Goal: Task Accomplishment & Management: Use online tool/utility

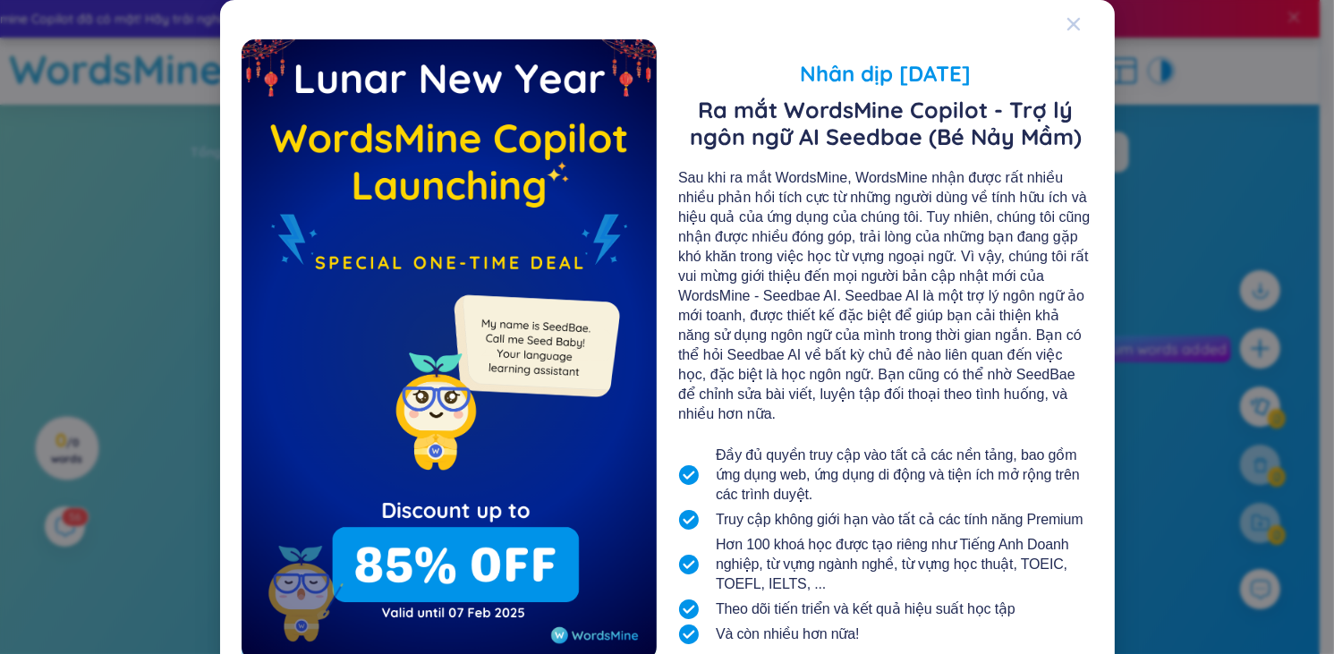
click at [1067, 15] on div "Close" at bounding box center [1073, 24] width 14 height 48
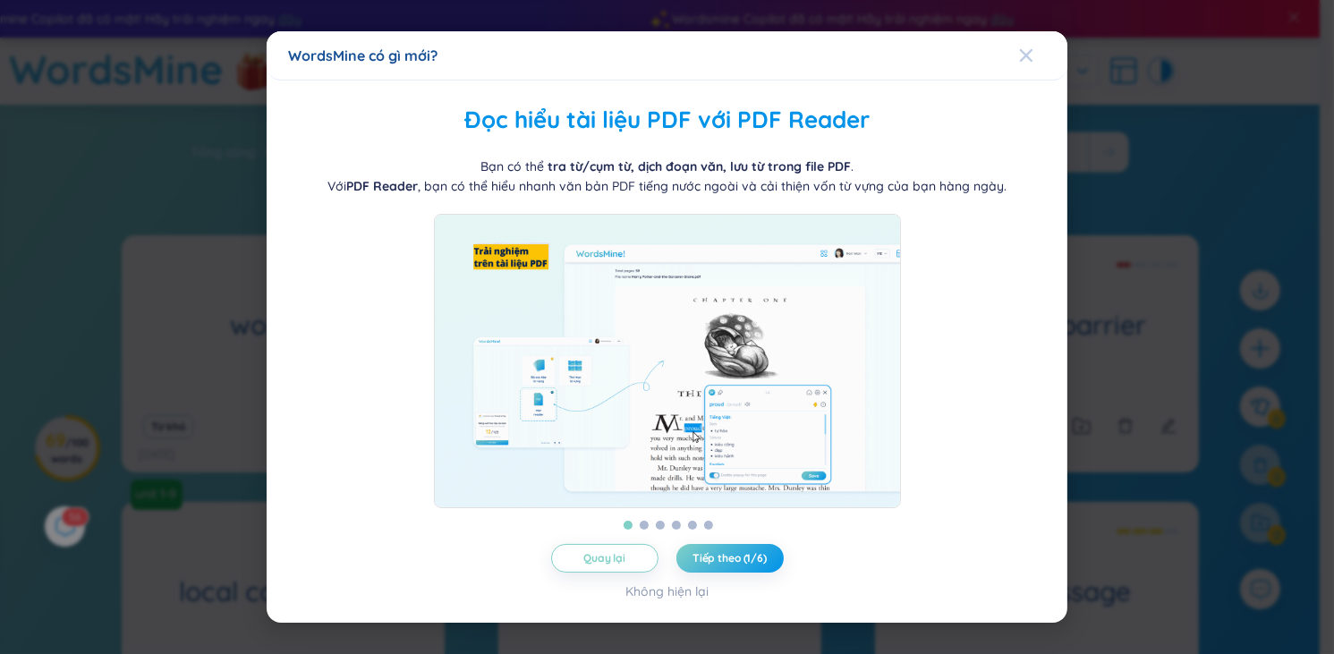
click at [1032, 51] on icon "Close" at bounding box center [1026, 55] width 13 height 13
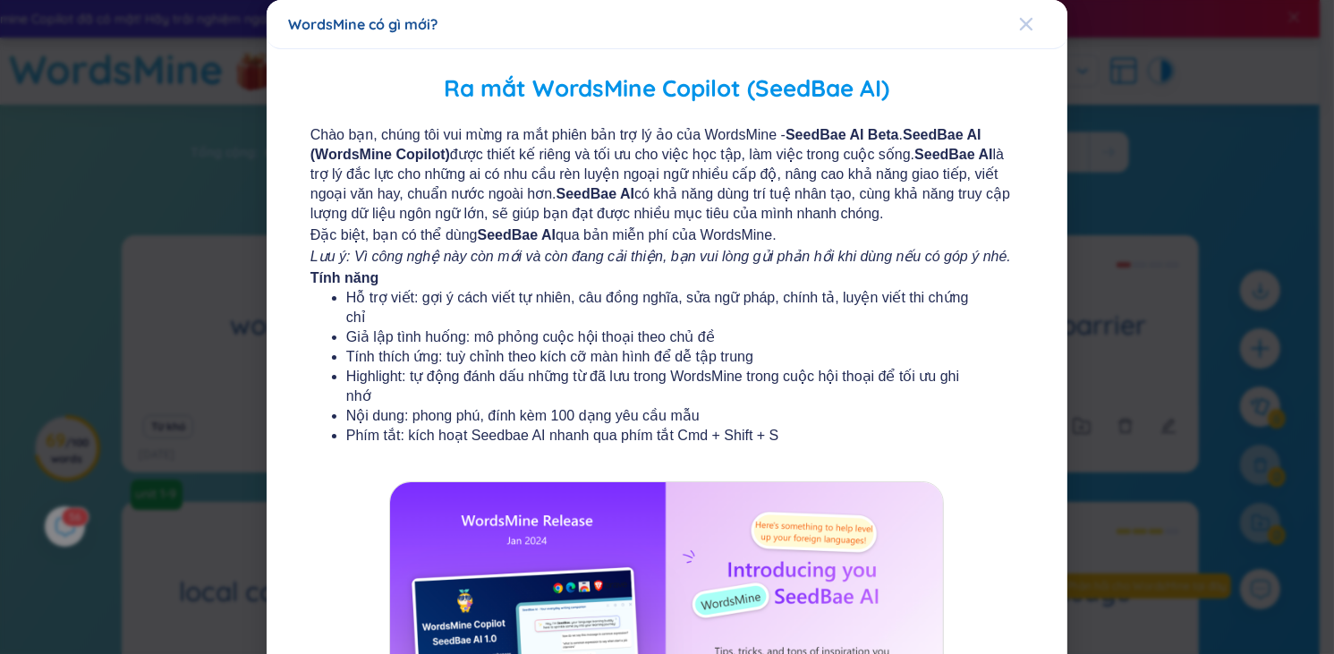
click at [1021, 22] on icon "Close" at bounding box center [1026, 24] width 14 height 14
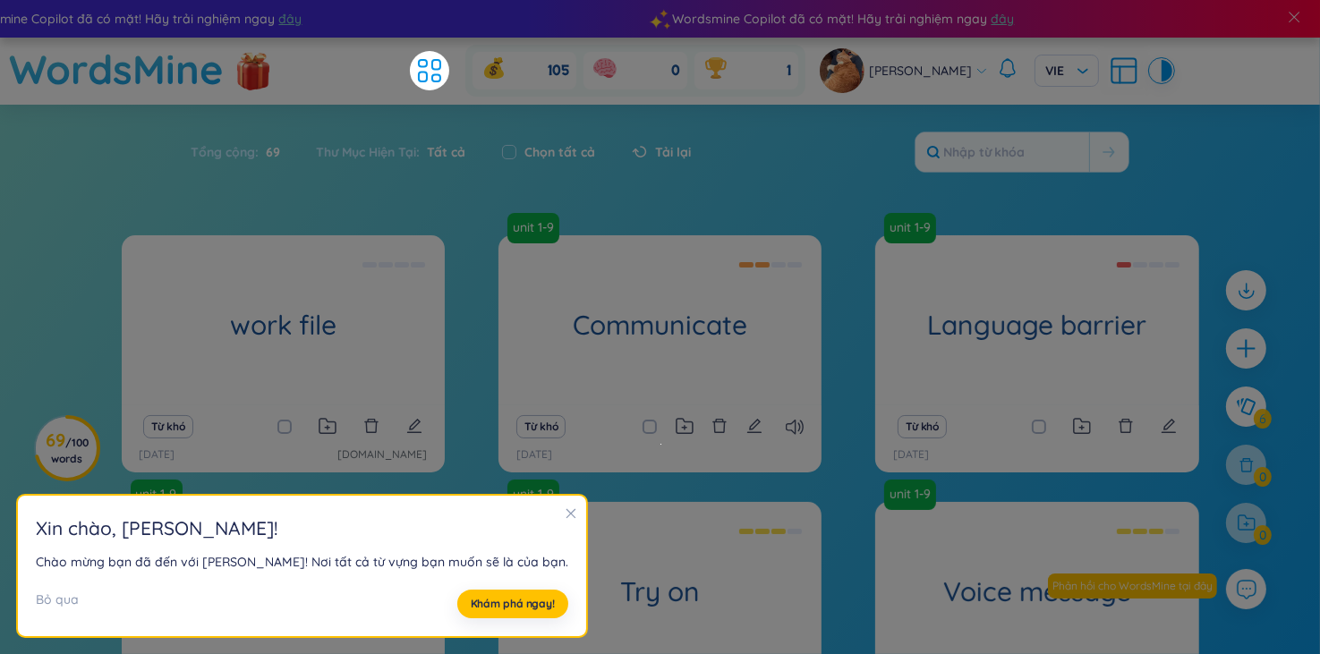
click at [566, 517] on icon "close" at bounding box center [571, 514] width 10 height 10
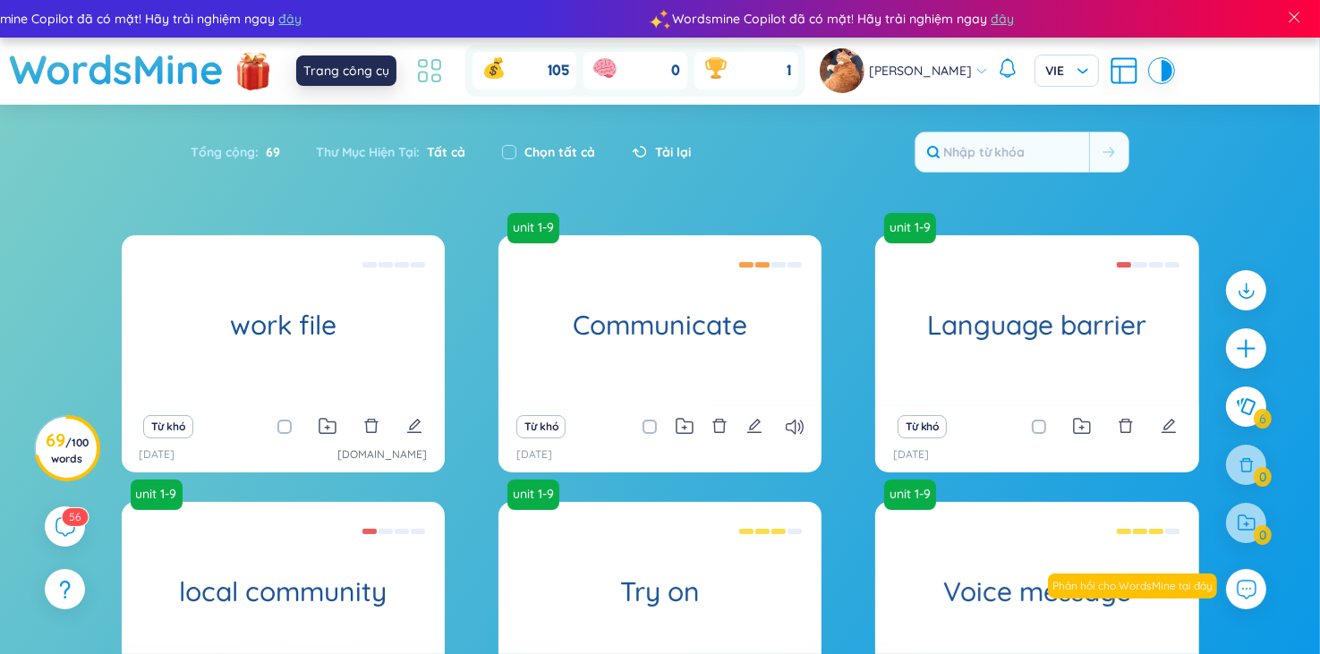
click at [425, 59] on icon at bounding box center [429, 71] width 32 height 32
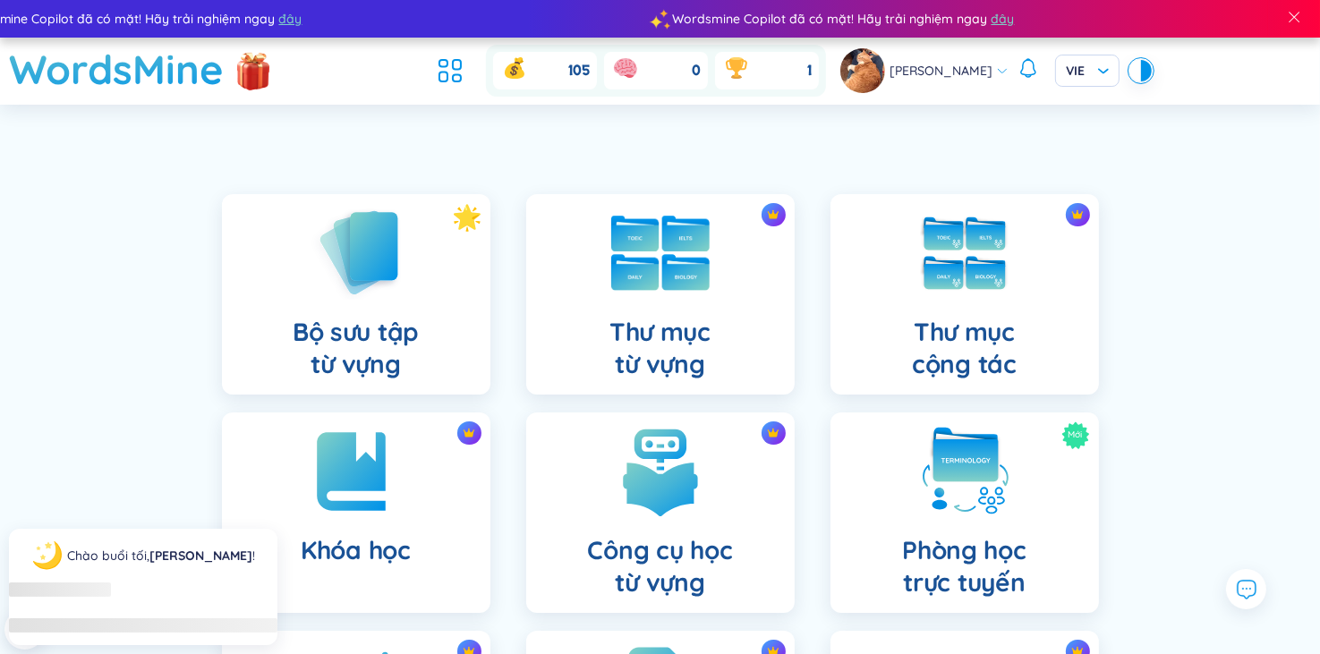
click at [641, 272] on img at bounding box center [660, 253] width 98 height 75
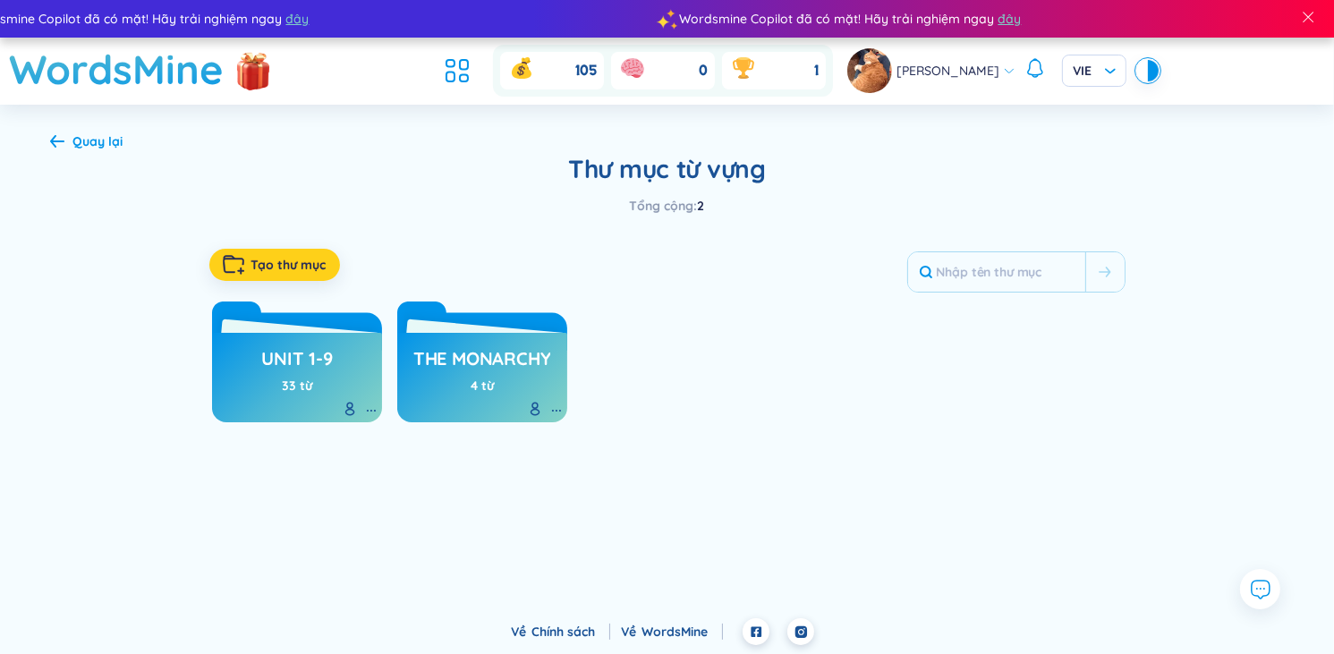
click at [315, 273] on span "Tạo thư mục" at bounding box center [288, 265] width 75 height 18
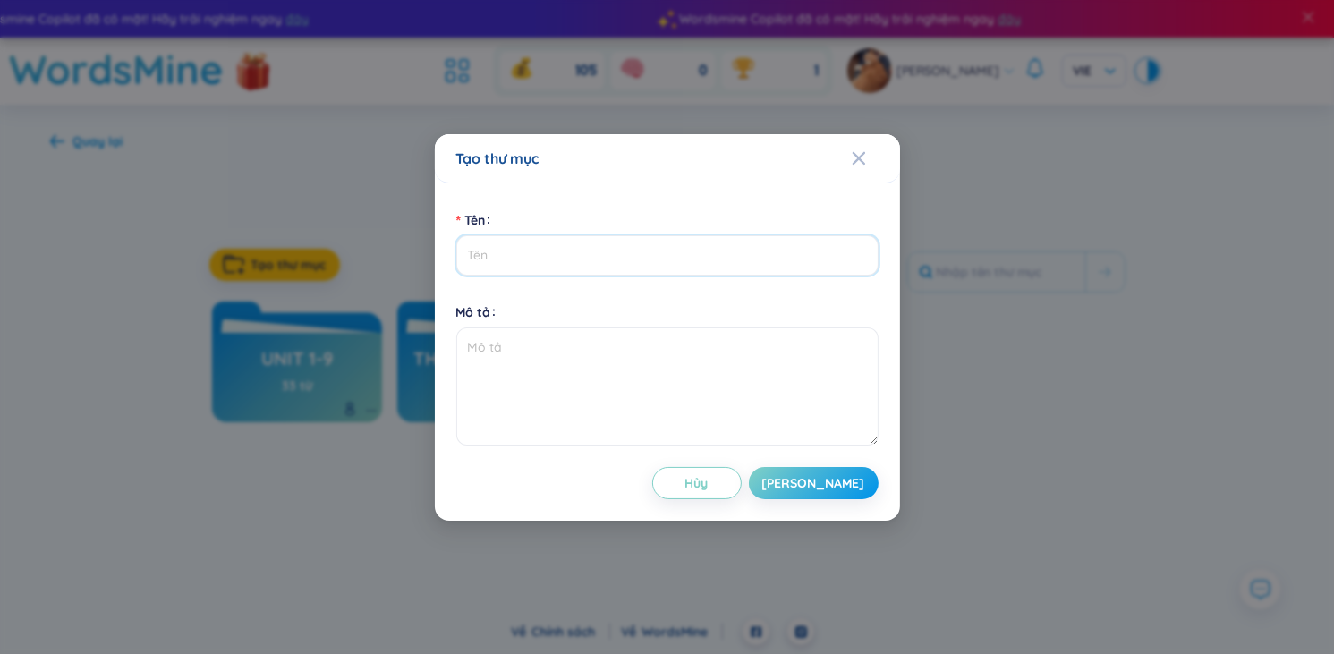
type input "l"
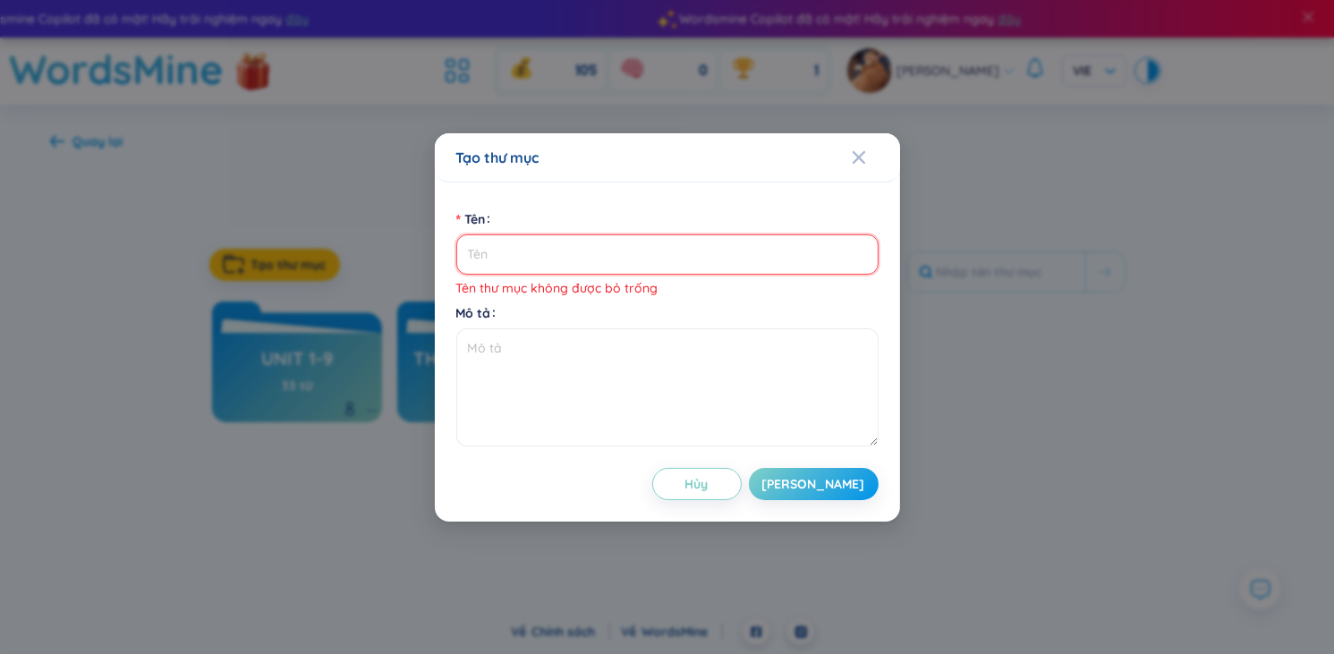
type input "t"
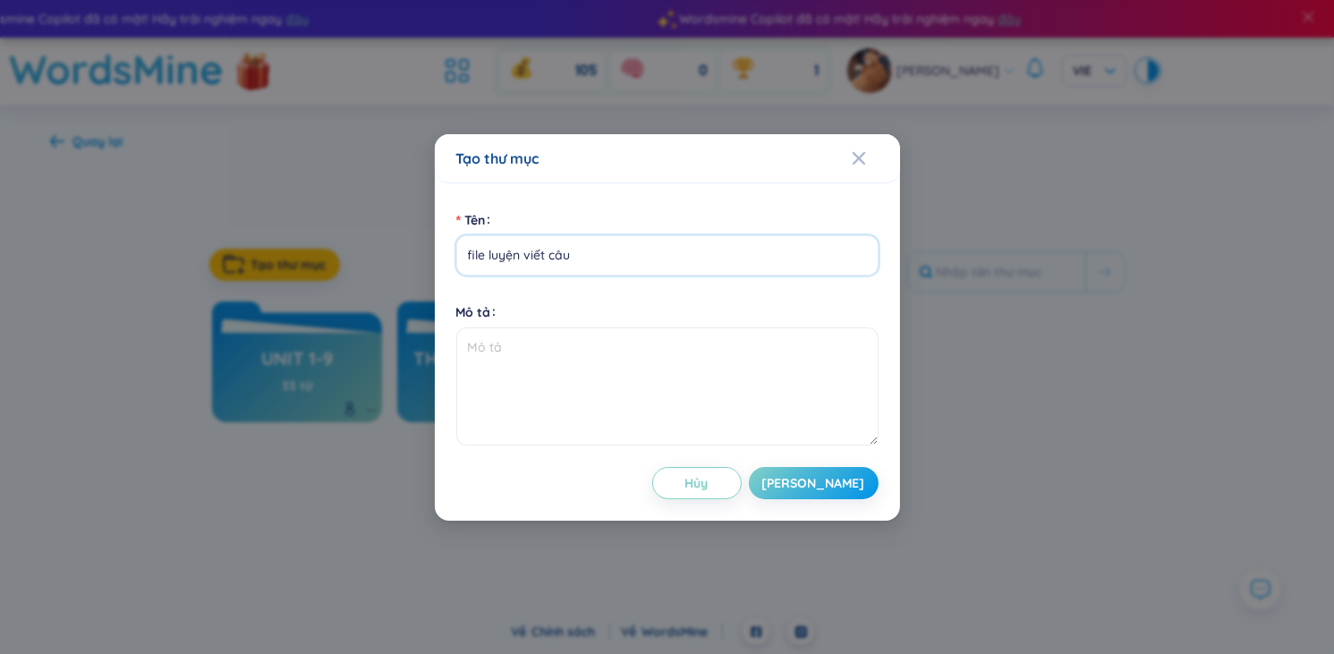
click at [596, 254] on input "file luyện viết câu" at bounding box center [667, 255] width 422 height 40
type input "file luyện viết câu ( collocation)"
drag, startPoint x: 856, startPoint y: 498, endPoint x: 847, endPoint y: 486, distance: 15.4
click at [855, 497] on div "Tên file luyện viết câu ( collocation) Mô tả Hủy [PERSON_NAME]" at bounding box center [667, 351] width 465 height 337
click at [847, 486] on button "[PERSON_NAME]" at bounding box center [814, 483] width 130 height 32
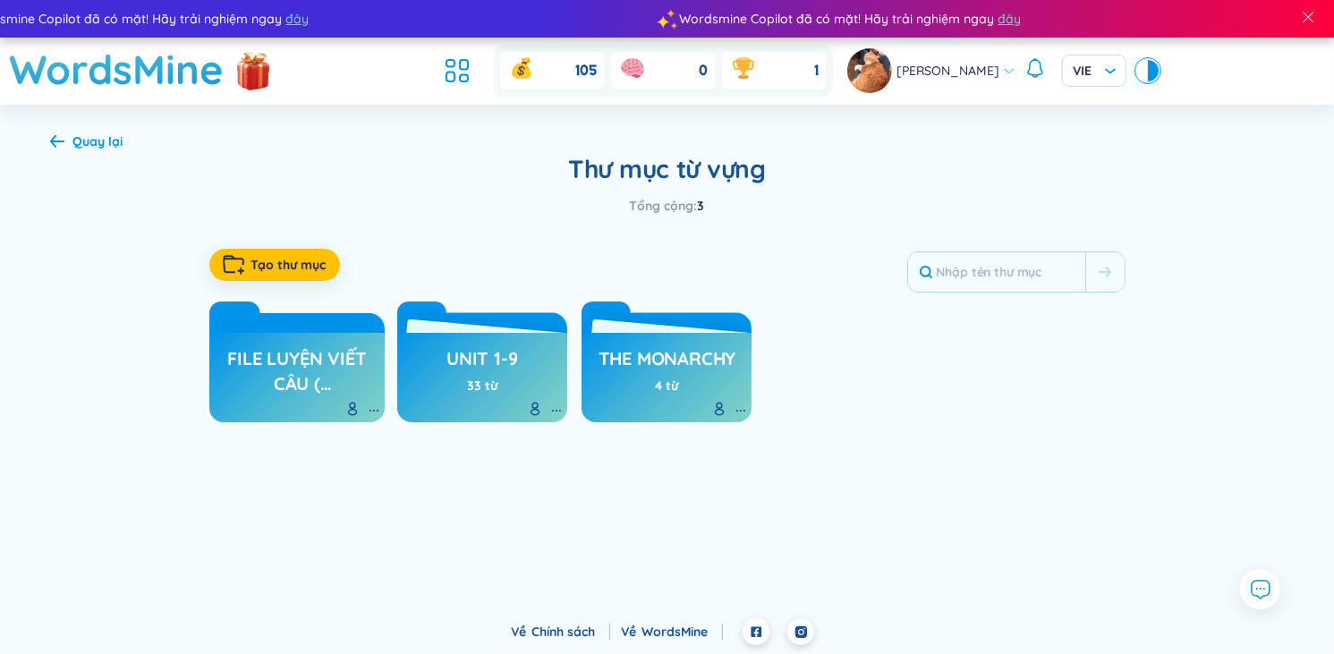
click at [276, 369] on h3 "file luyện viết câu ( collocation)" at bounding box center [297, 370] width 158 height 49
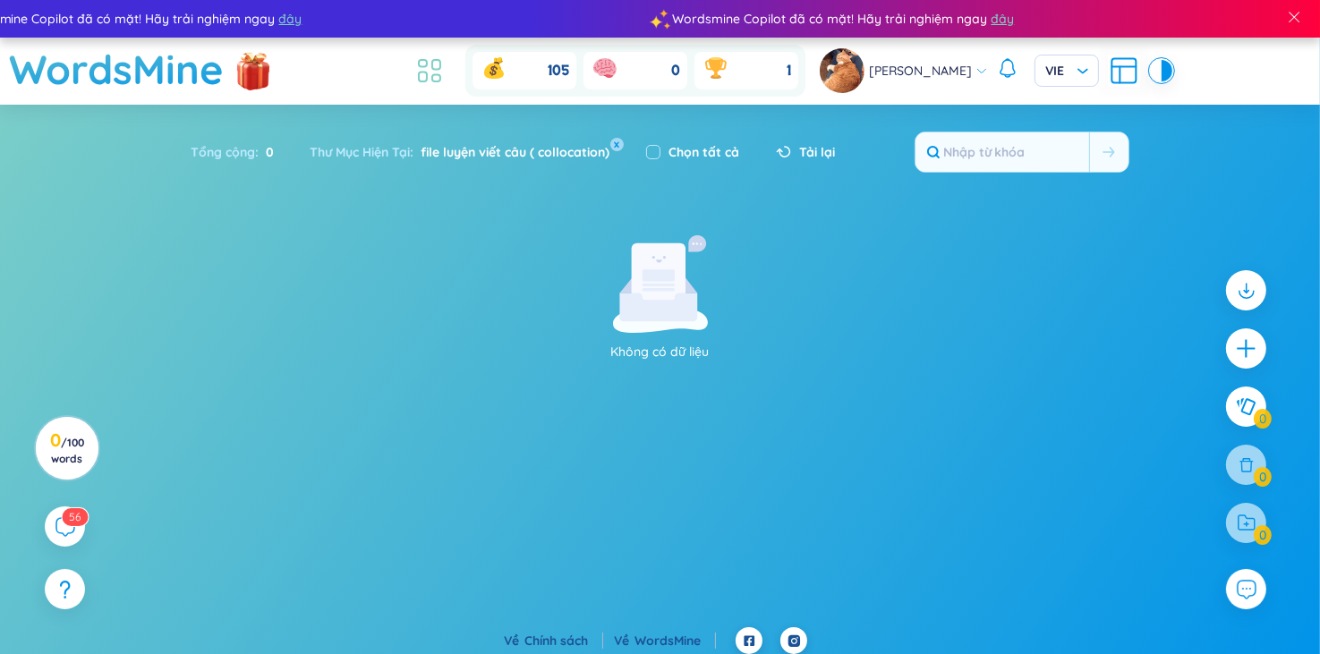
click at [432, 66] on icon at bounding box center [436, 65] width 8 height 10
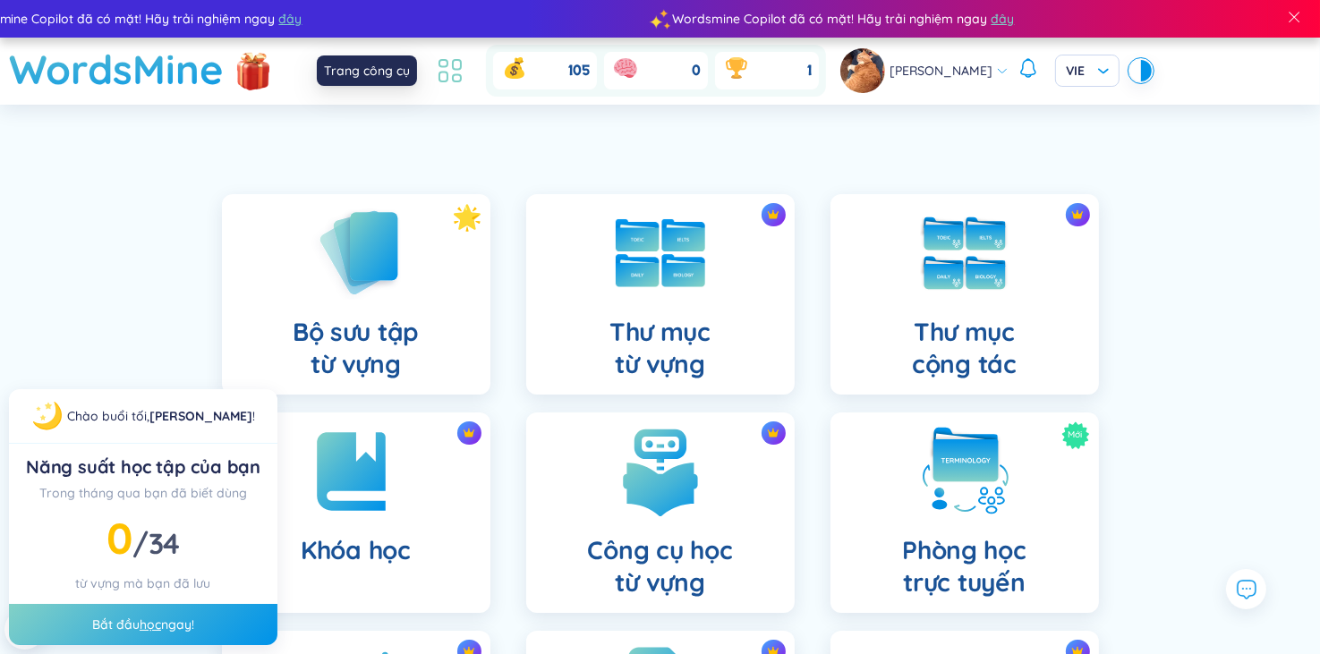
click at [451, 72] on icon at bounding box center [450, 71] width 32 height 32
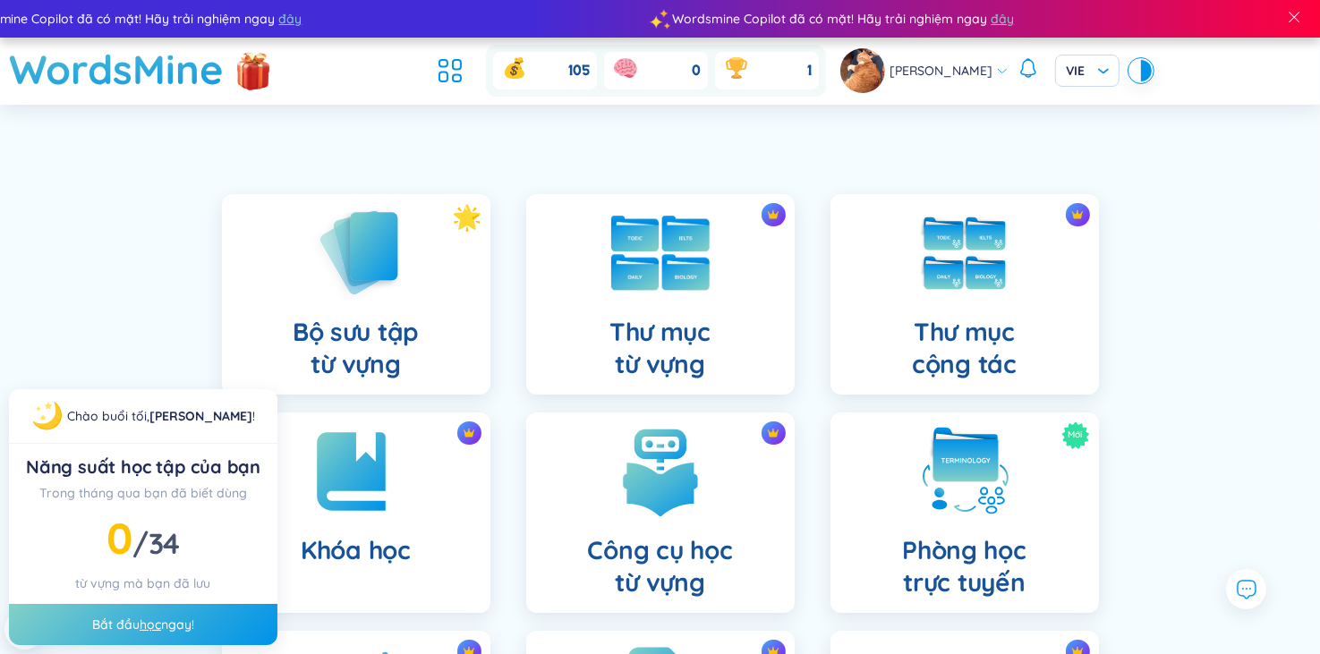
click at [660, 284] on img at bounding box center [660, 253] width 98 height 75
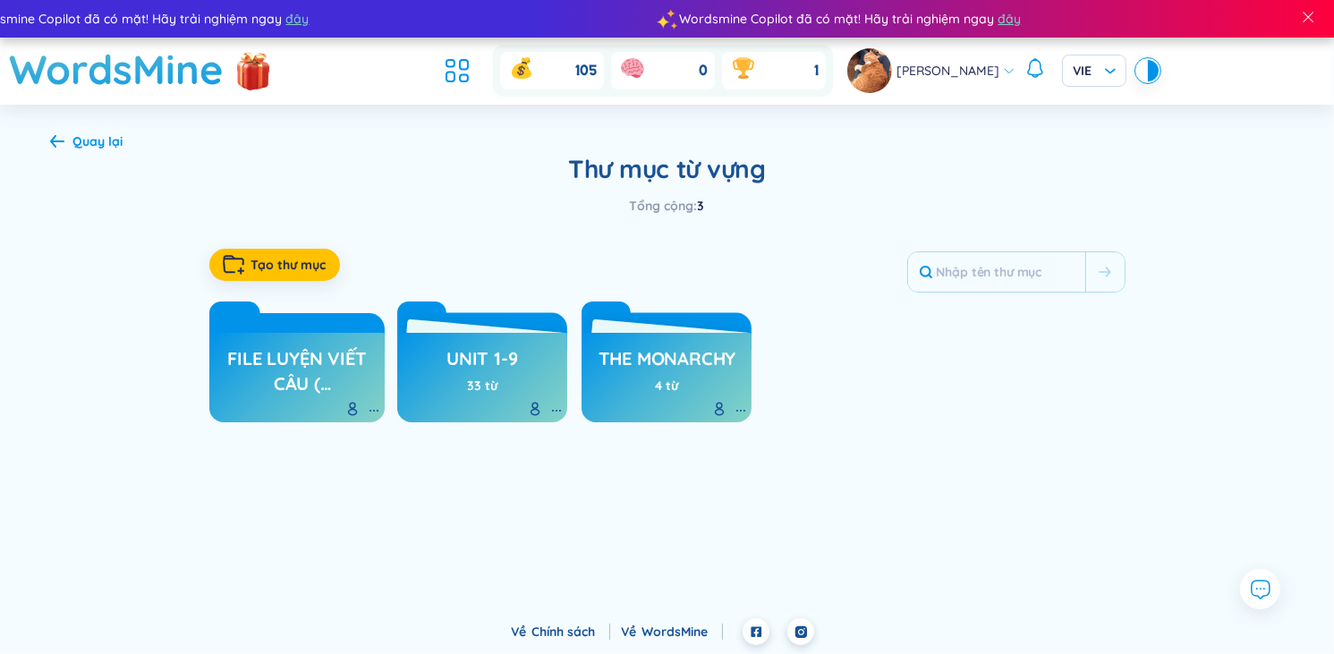
click at [365, 411] on div at bounding box center [355, 411] width 21 height 18
click at [352, 410] on icon at bounding box center [352, 409] width 14 height 14
click at [369, 407] on icon at bounding box center [374, 410] width 14 height 14
click at [281, 343] on link "file luyện viết câu ( collocation)" at bounding box center [297, 371] width 158 height 58
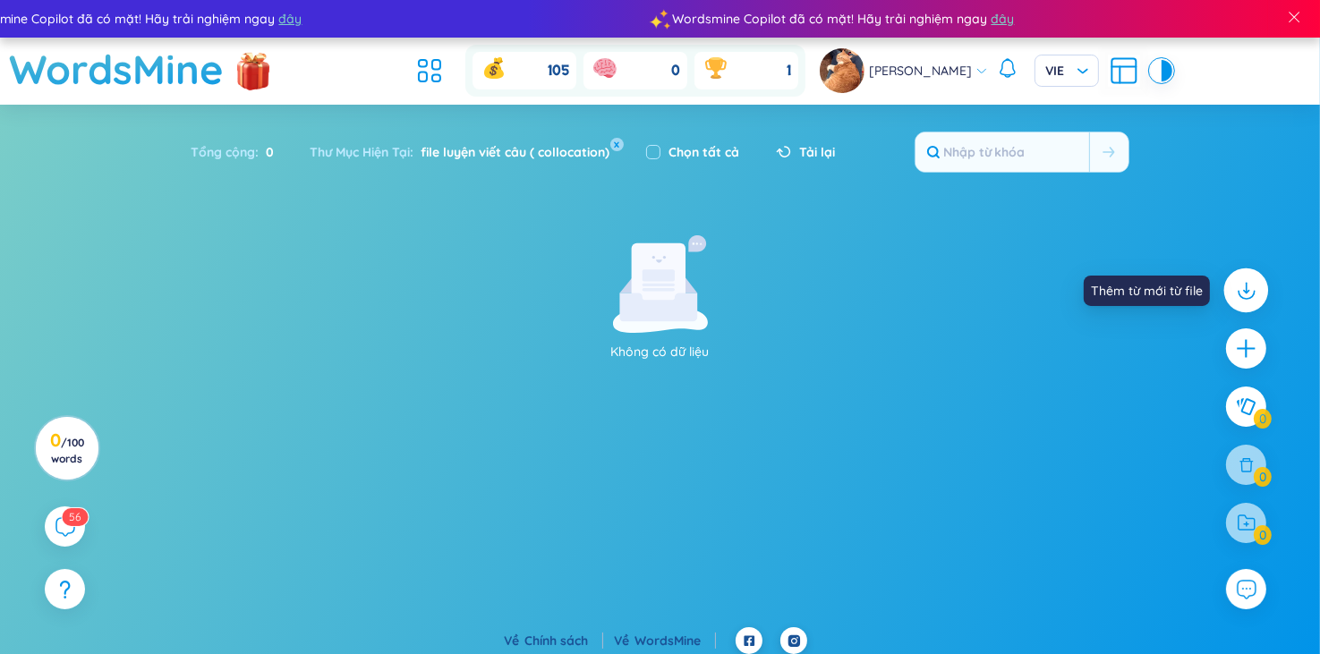
click at [1249, 294] on icon at bounding box center [1245, 290] width 23 height 23
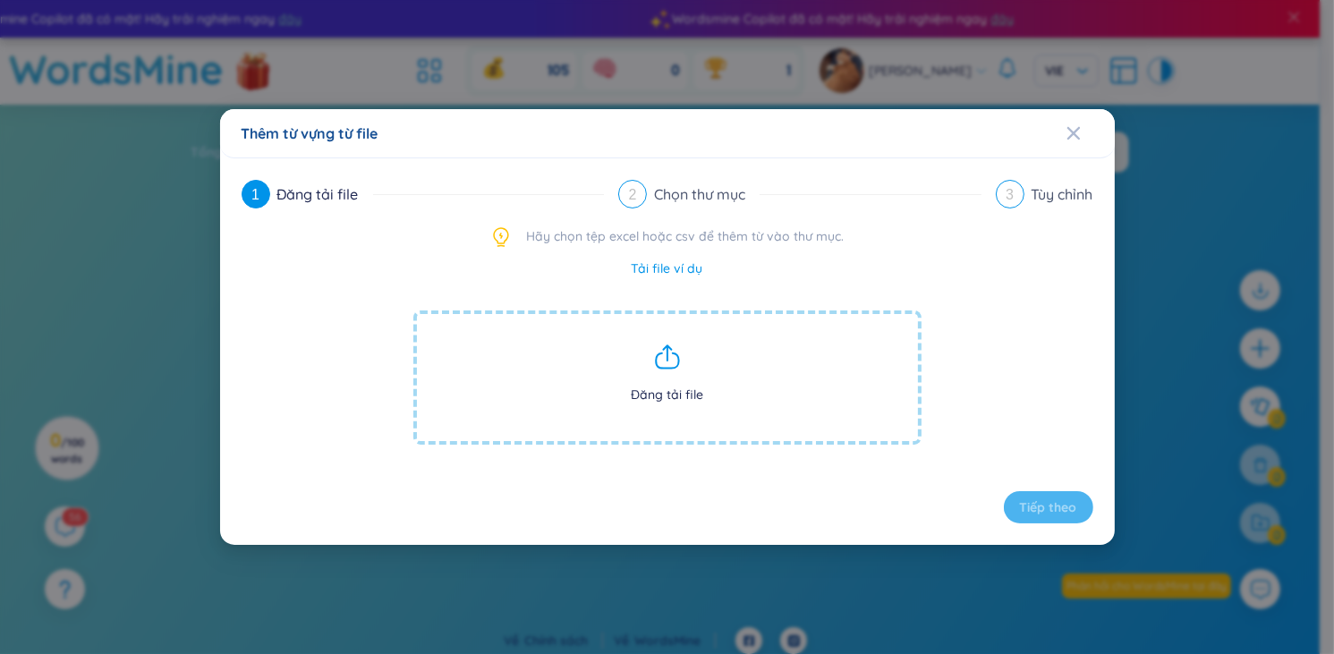
click at [678, 270] on link "Tải file ví dụ" at bounding box center [668, 269] width 72 height 20
click at [667, 357] on icon at bounding box center [667, 353] width 0 height 13
click at [680, 386] on span "Đăng tải file" at bounding box center [667, 377] width 508 height 134
click at [665, 379] on span "Đăng tải file" at bounding box center [667, 377] width 508 height 134
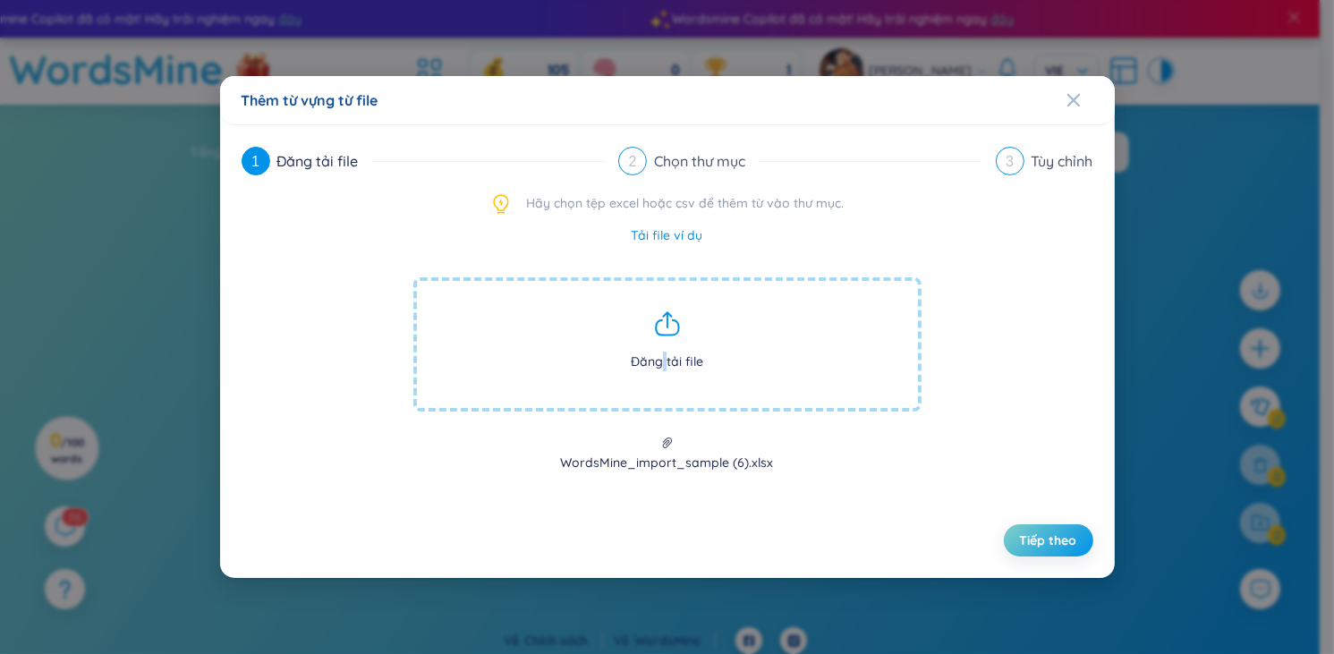
click at [1082, 550] on button "Tiếp theo" at bounding box center [1048, 540] width 89 height 32
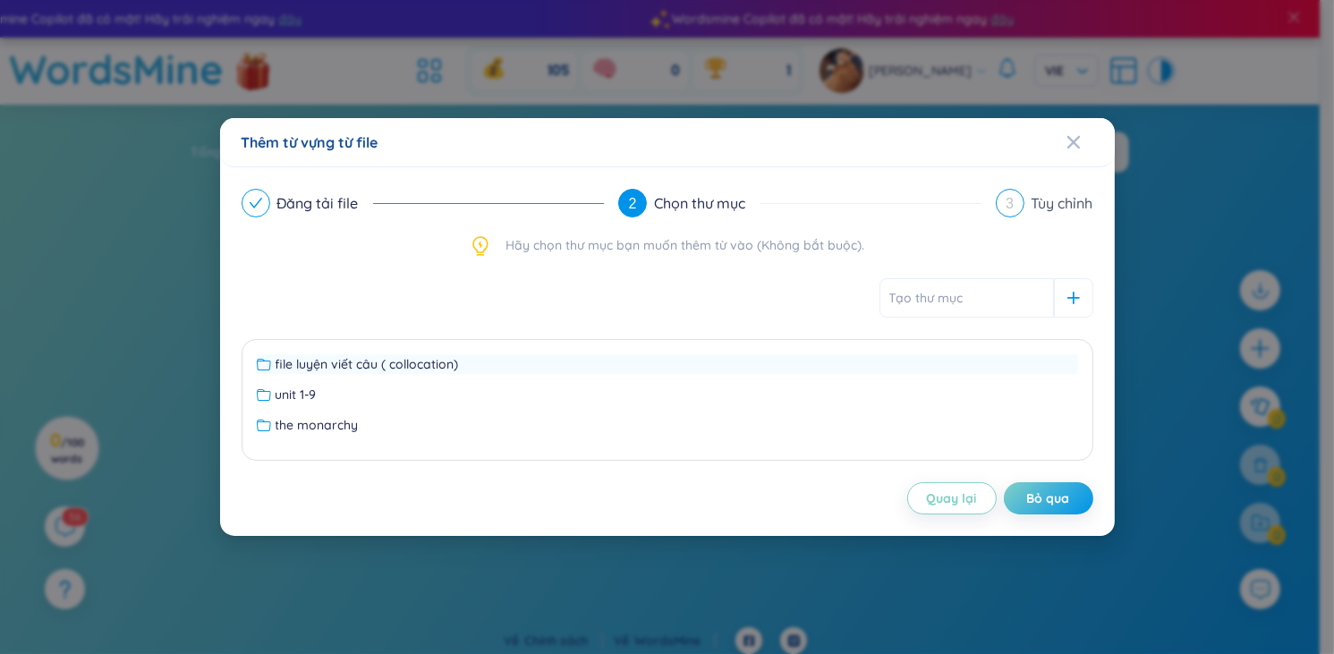
click at [558, 361] on div "file luyện viết câu ( collocation)" at bounding box center [667, 364] width 821 height 20
click at [1057, 505] on span "Tiếp theo" at bounding box center [1048, 498] width 57 height 18
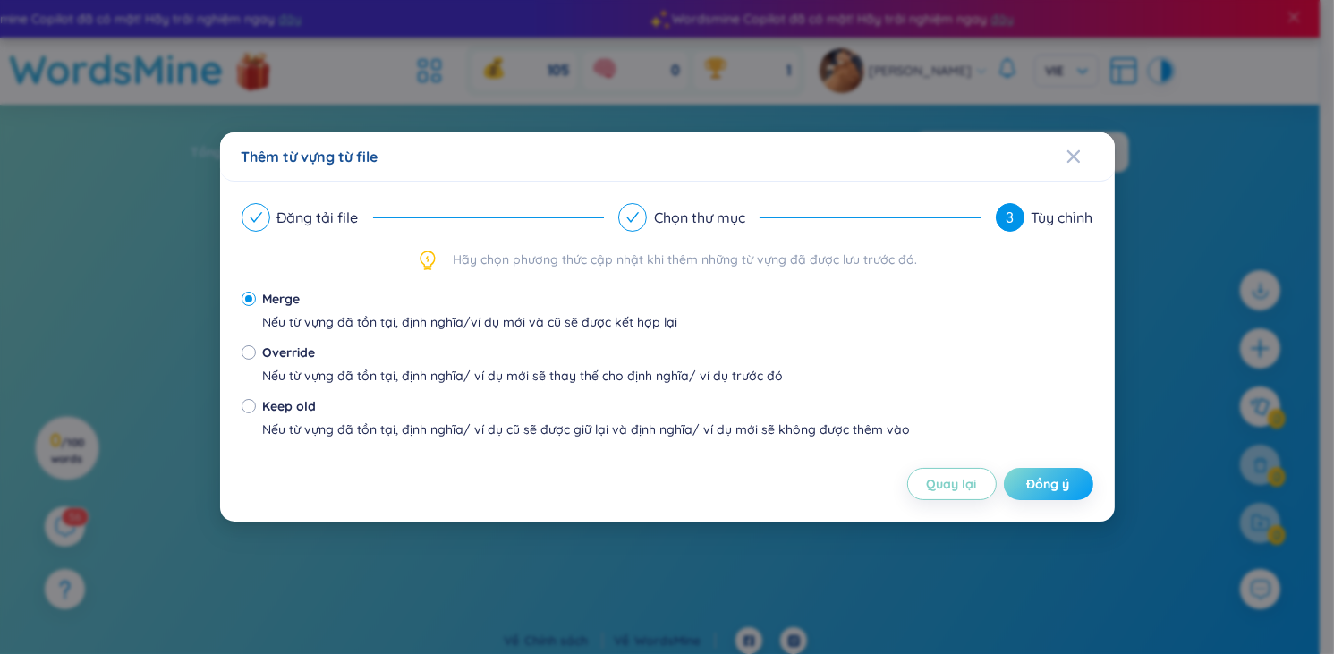
click at [1052, 486] on span "Đồng ý" at bounding box center [1048, 484] width 43 height 18
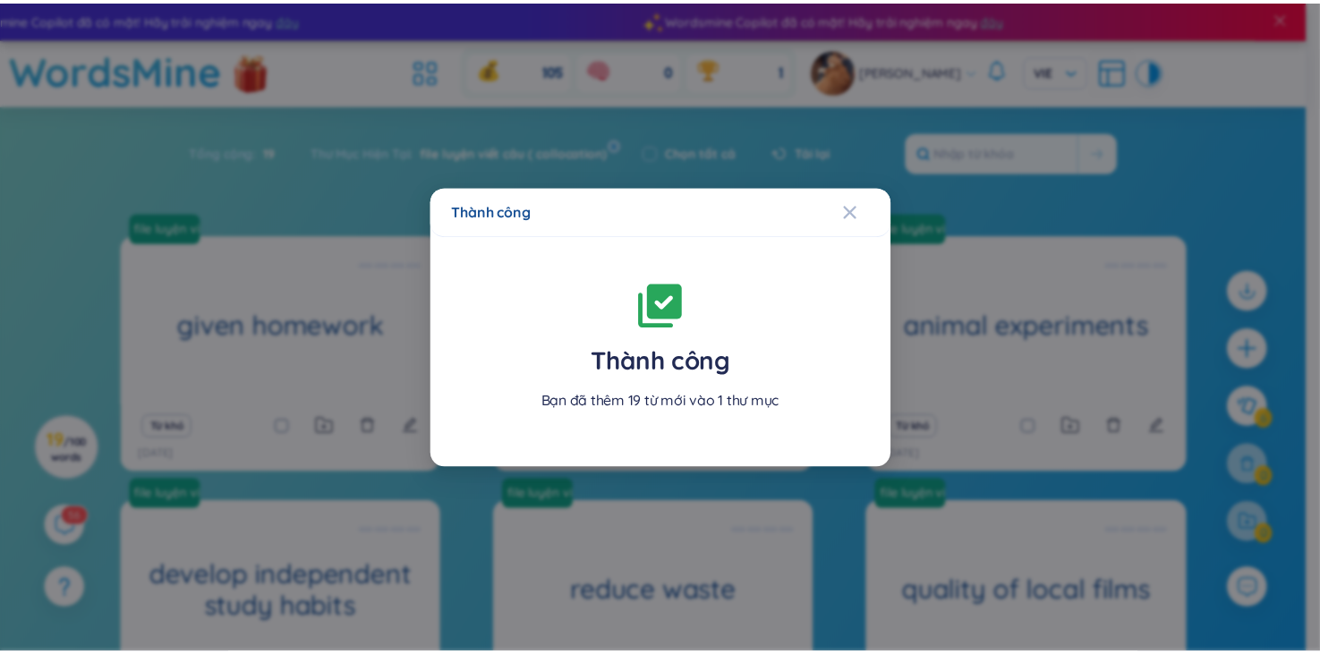
scroll to position [233, 0]
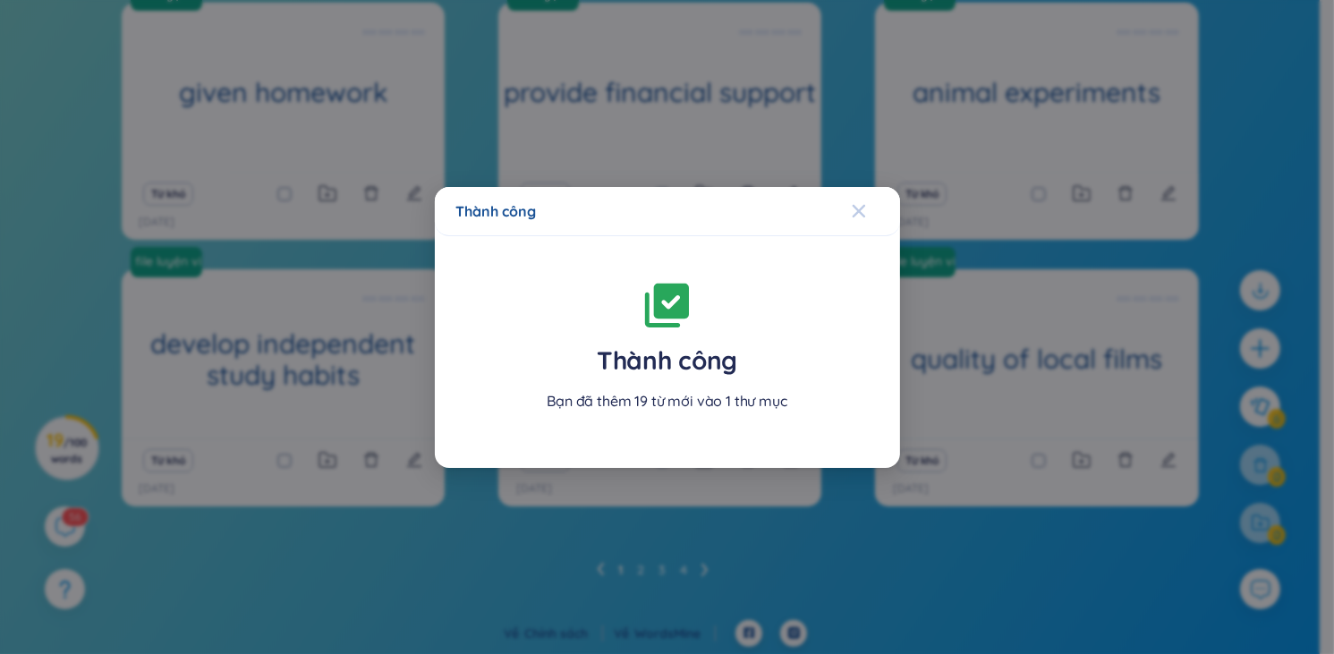
click at [862, 217] on icon "Close" at bounding box center [859, 211] width 14 height 14
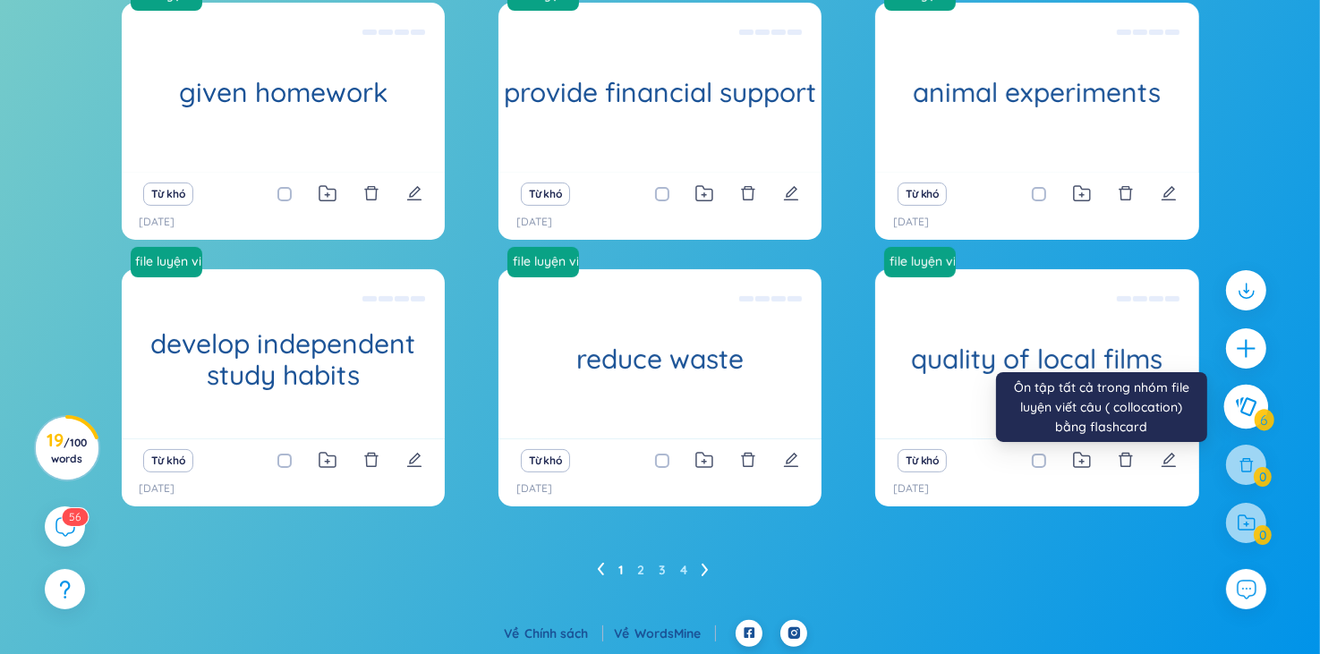
click at [1253, 414] on icon at bounding box center [1245, 407] width 21 height 20
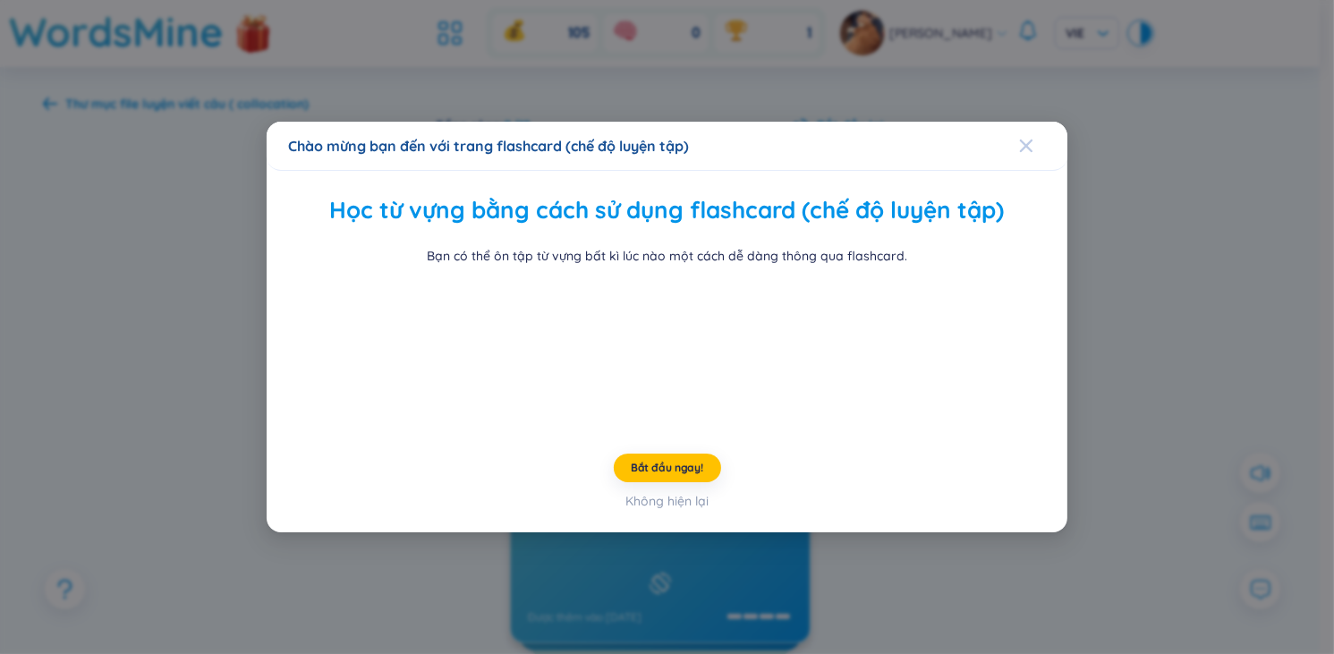
click at [1020, 139] on icon "Close" at bounding box center [1026, 145] width 13 height 13
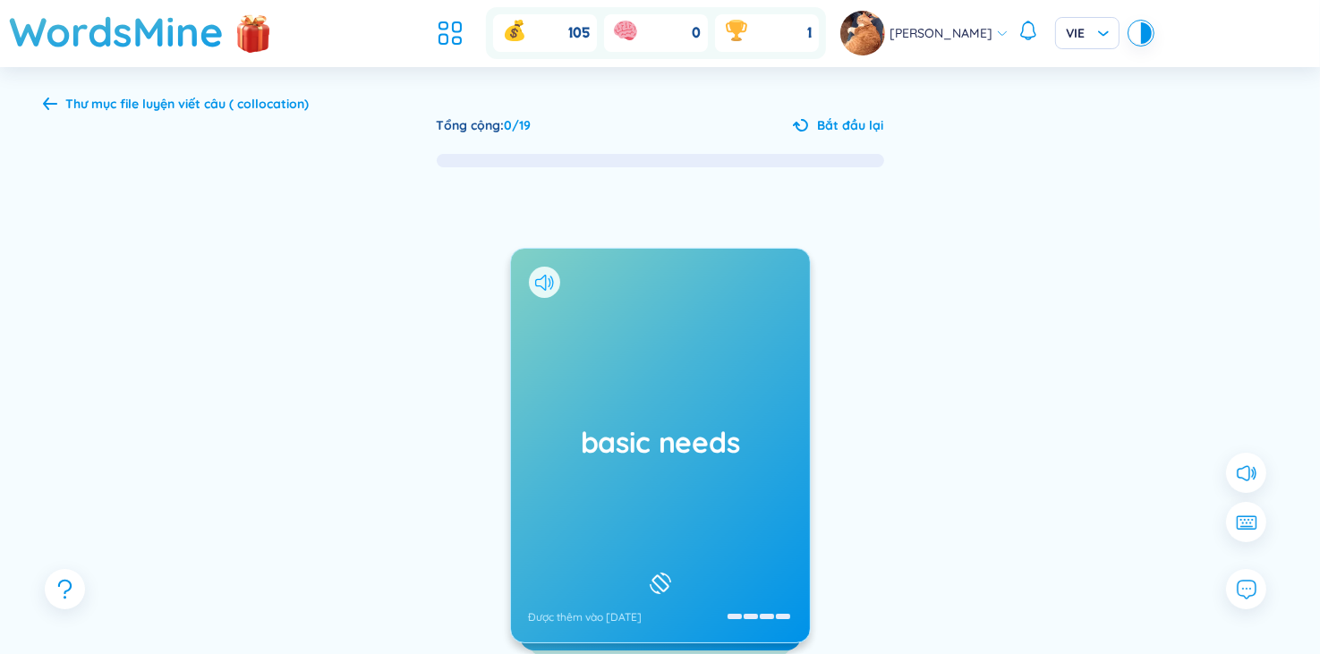
click at [540, 276] on icon at bounding box center [544, 283] width 19 height 16
click at [659, 381] on div "basic needs Được thêm vào [DATE]" at bounding box center [660, 446] width 299 height 394
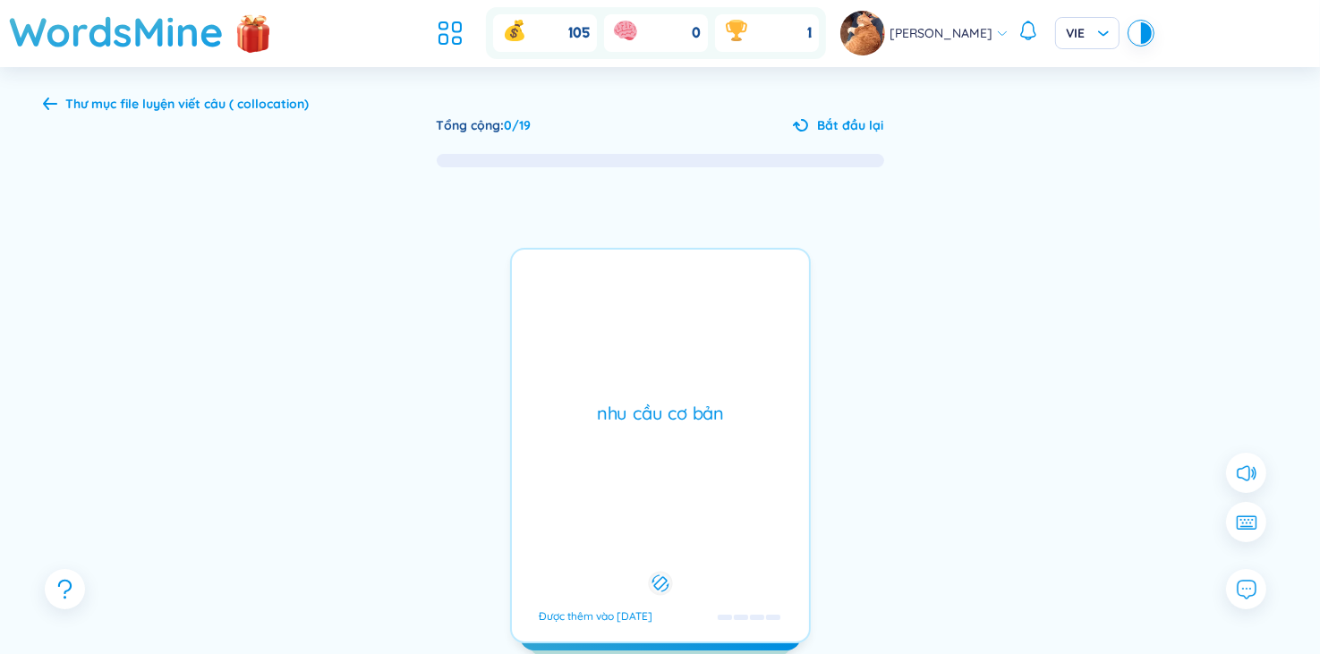
click at [659, 381] on div "nhu cầu cơ bản Được thêm vào [DATE]" at bounding box center [660, 445] width 301 height 395
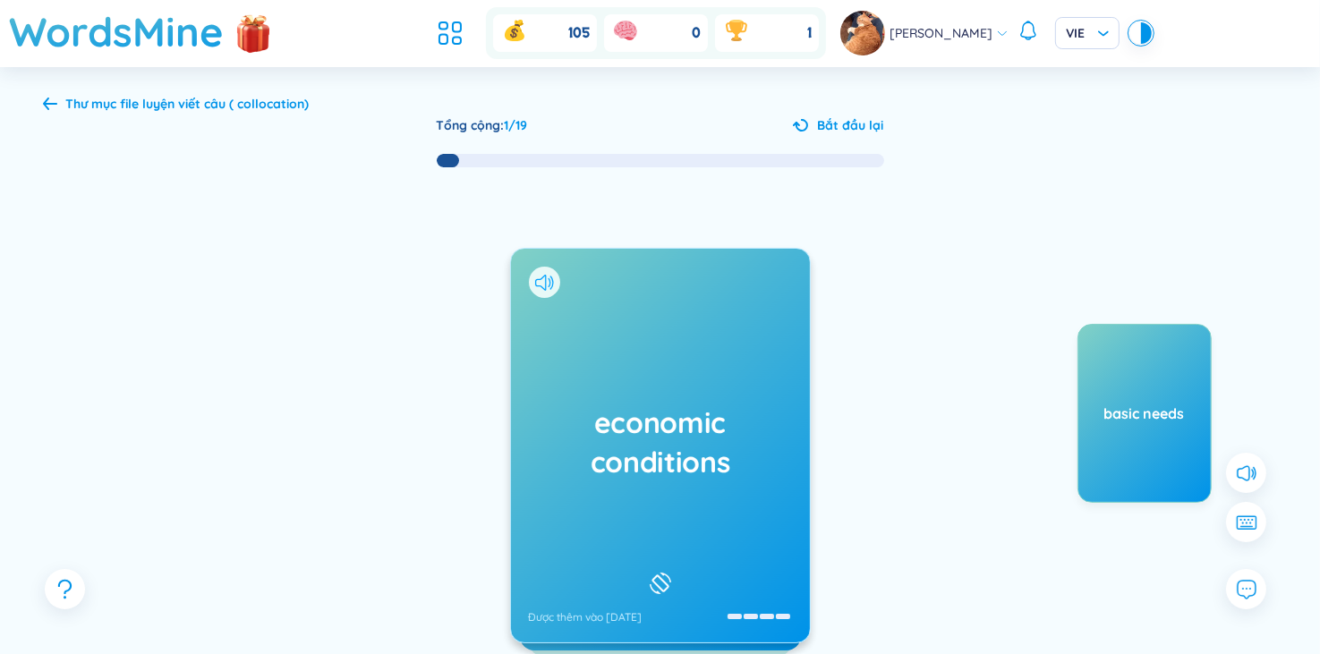
click at [541, 275] on icon at bounding box center [544, 283] width 19 height 16
click at [727, 427] on h1 "economic conditions" at bounding box center [660, 442] width 263 height 79
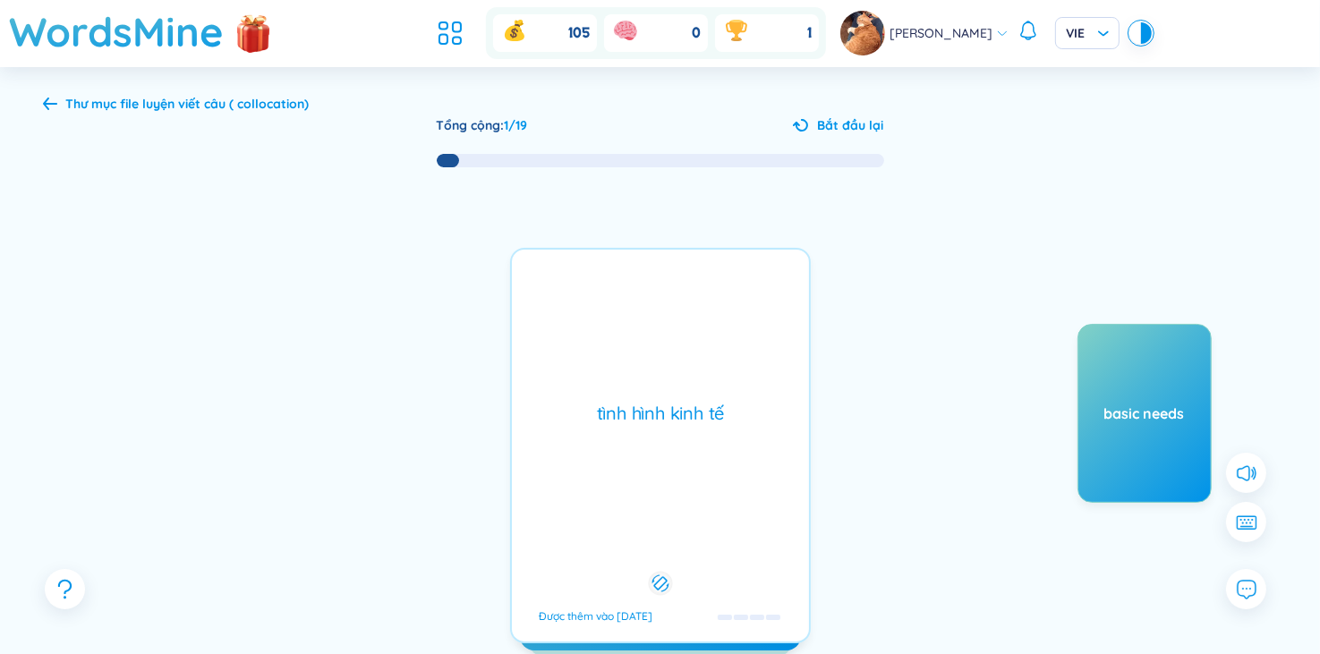
click at [727, 427] on div "tình hình kinh tế Được thêm vào [DATE]" at bounding box center [660, 445] width 301 height 395
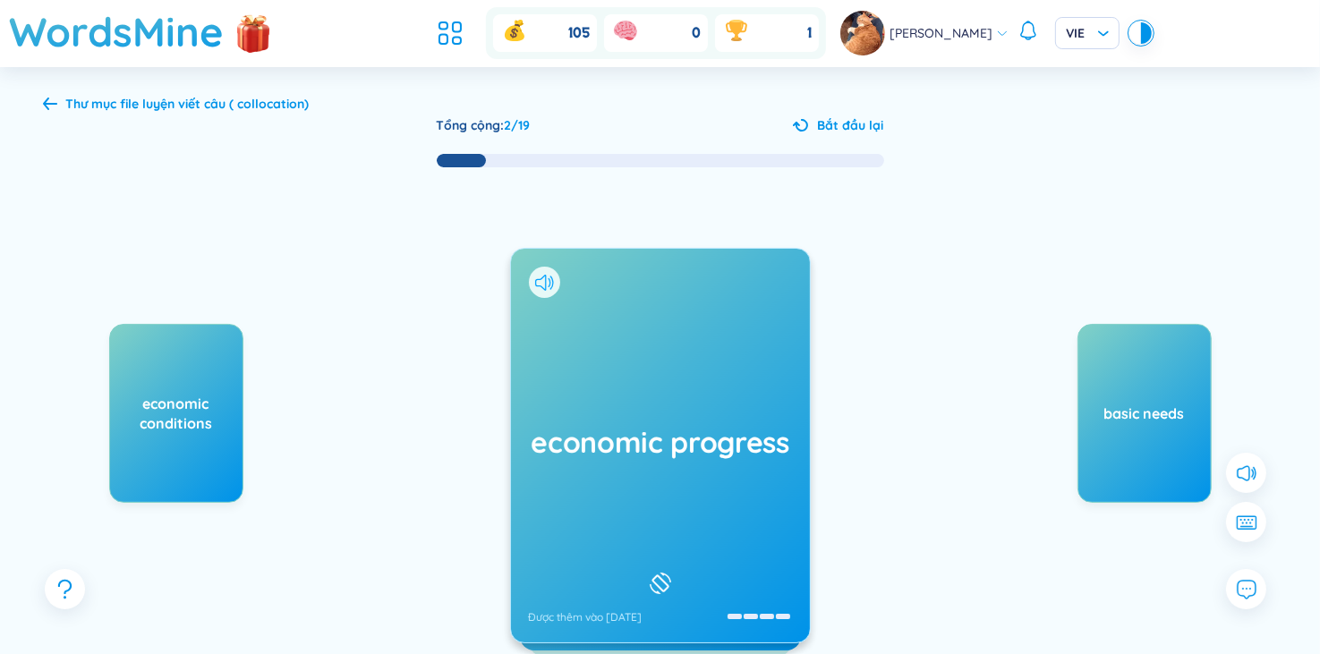
click at [543, 287] on icon at bounding box center [544, 283] width 19 height 16
click at [653, 422] on h1 "economic progress" at bounding box center [660, 441] width 263 height 39
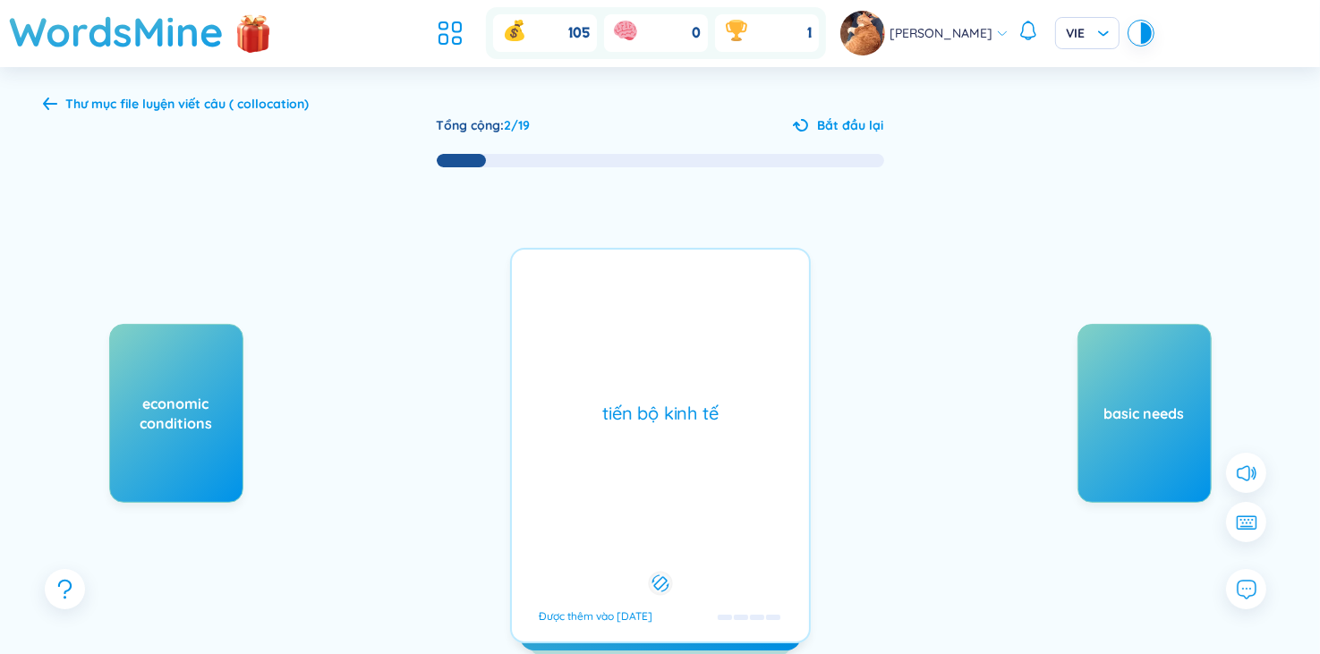
click at [653, 422] on div "economic progress Được thêm vào [DATE] tiến bộ kinh tế Được thêm vào [DATE]" at bounding box center [660, 445] width 301 height 395
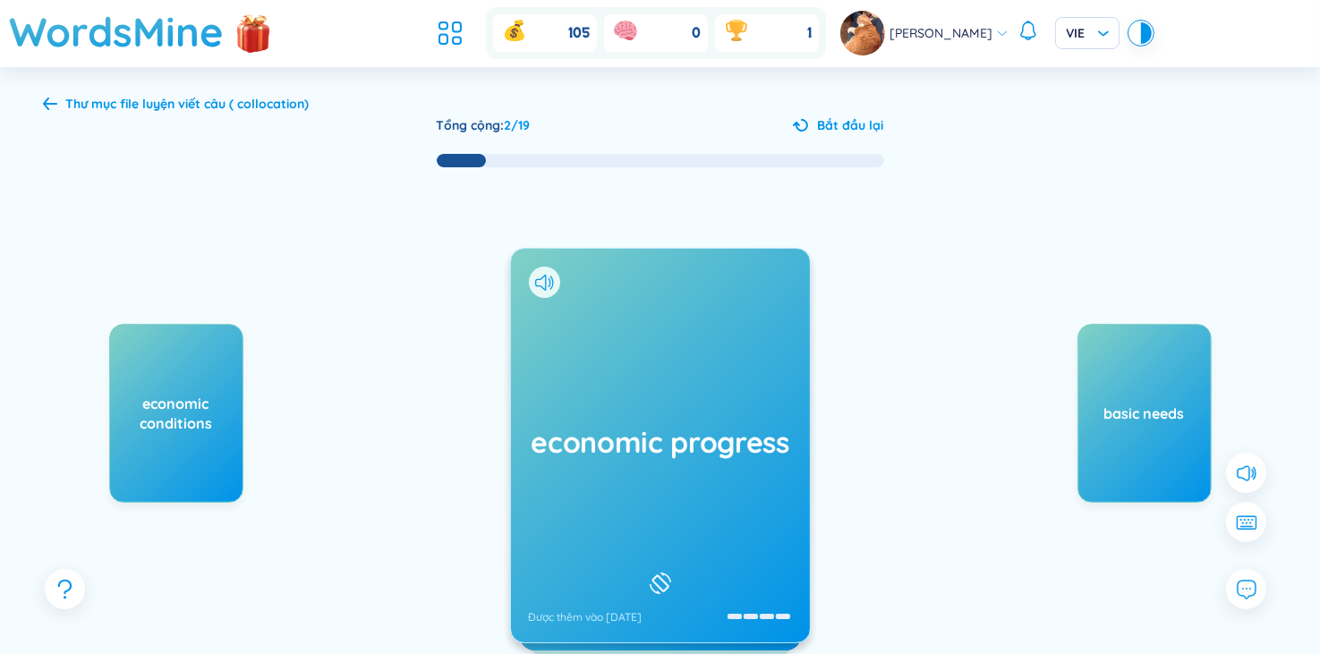
drag, startPoint x: 653, startPoint y: 422, endPoint x: 960, endPoint y: 429, distance: 306.9
click at [960, 429] on div "economic conditions Ôn tập lại (1 từ) economic progress Được thêm vào [DATE] ti…" at bounding box center [660, 463] width 1235 height 589
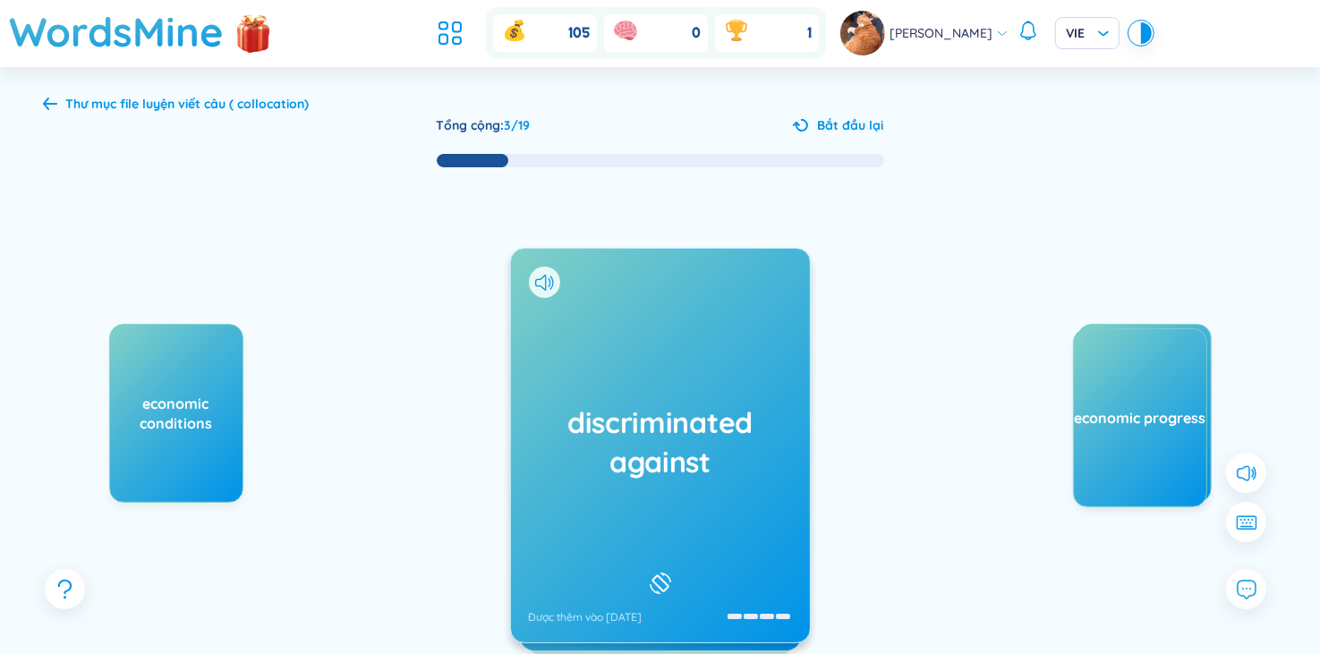
click at [548, 292] on div at bounding box center [544, 282] width 31 height 31
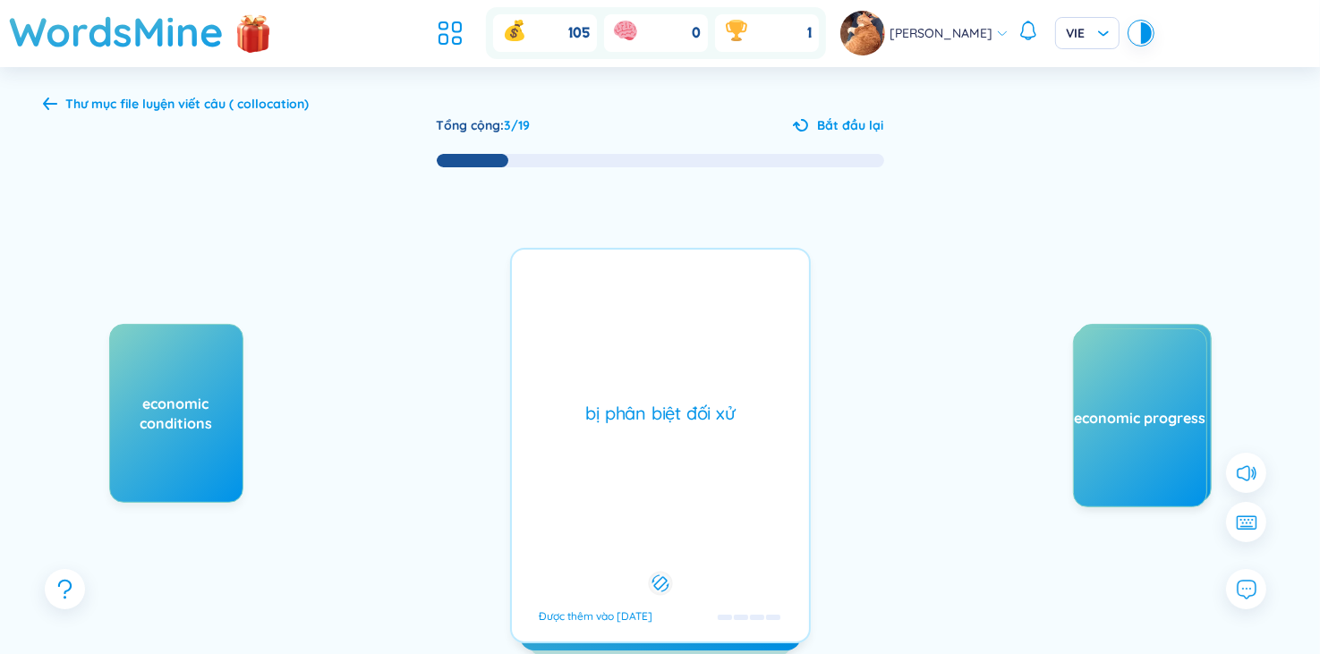
click at [601, 325] on div "bị phân biệt đối xử Được thêm vào [DATE]" at bounding box center [660, 445] width 301 height 395
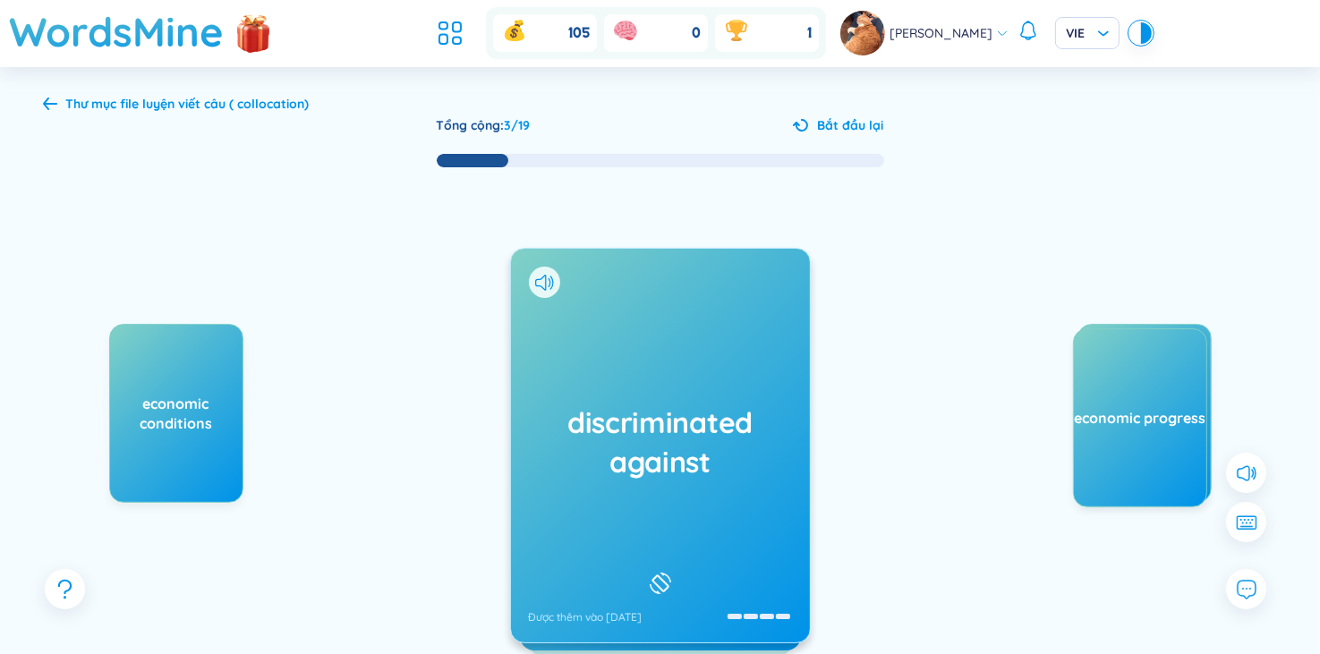
click at [547, 278] on icon at bounding box center [544, 283] width 19 height 16
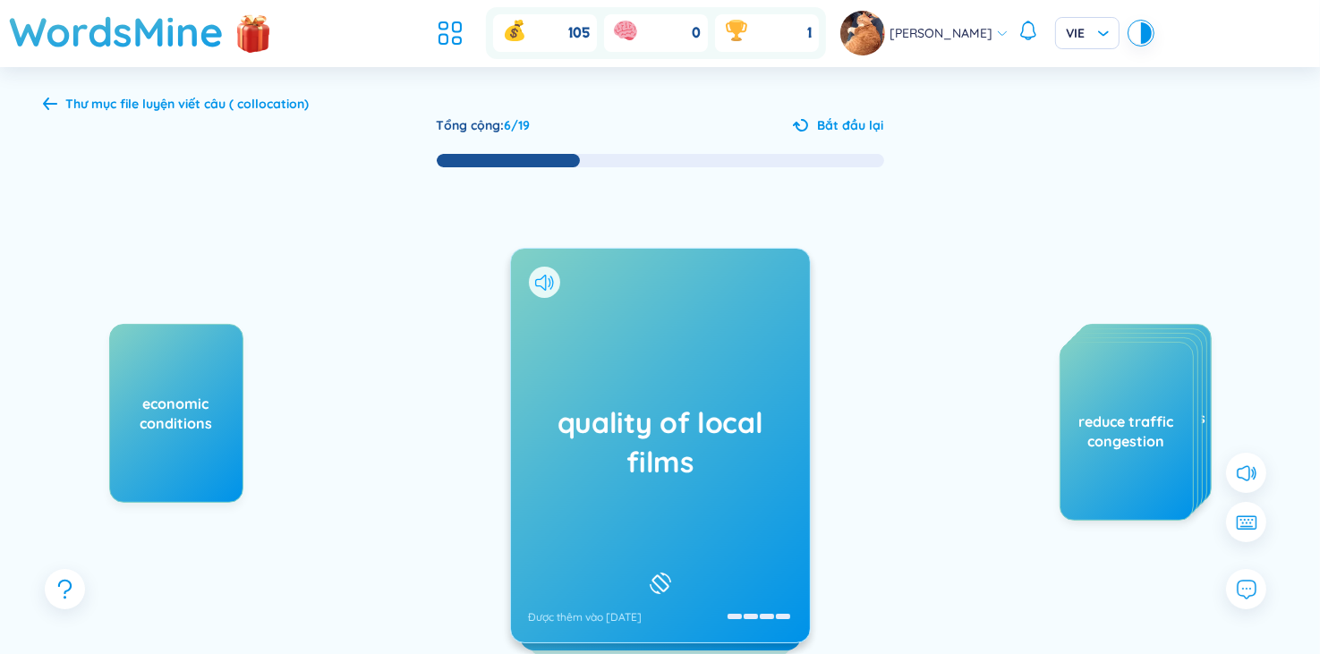
click at [535, 287] on icon at bounding box center [544, 283] width 19 height 16
click at [645, 386] on div "quality of local films Được thêm vào [DATE]" at bounding box center [660, 446] width 299 height 394
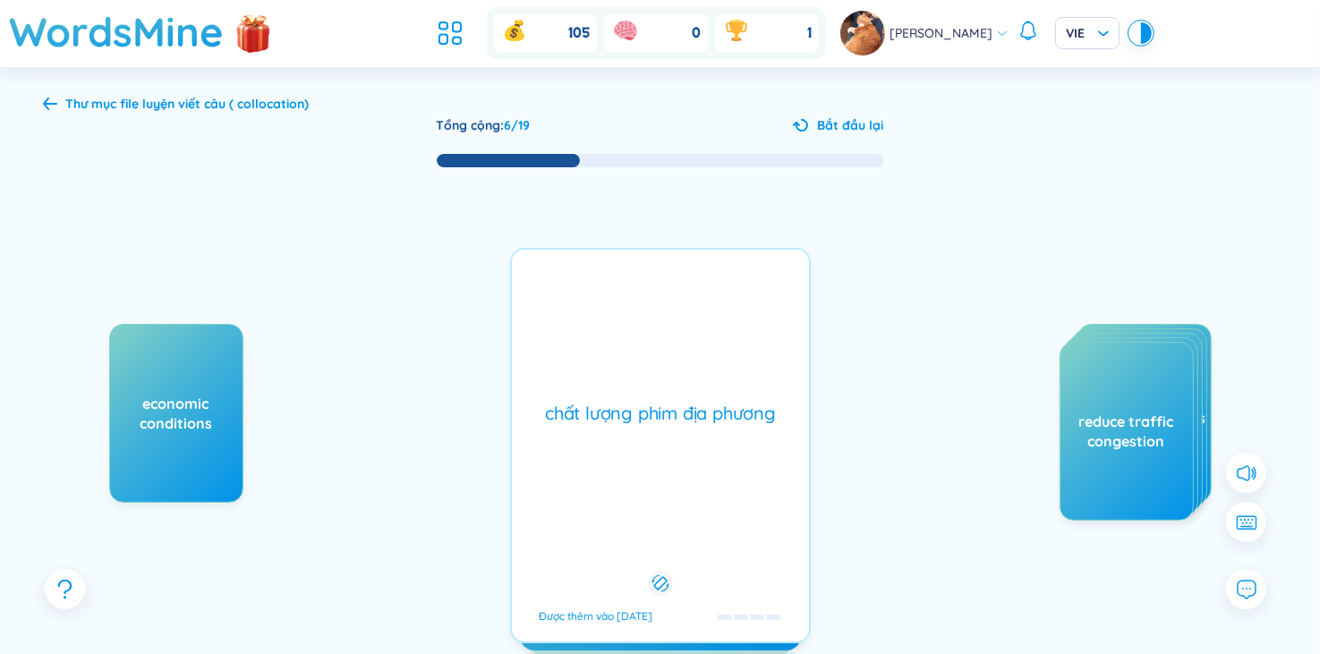
click at [645, 386] on div "quality of local films Được thêm vào [DATE] chất lượng phim địa phương Được thê…" at bounding box center [660, 445] width 301 height 395
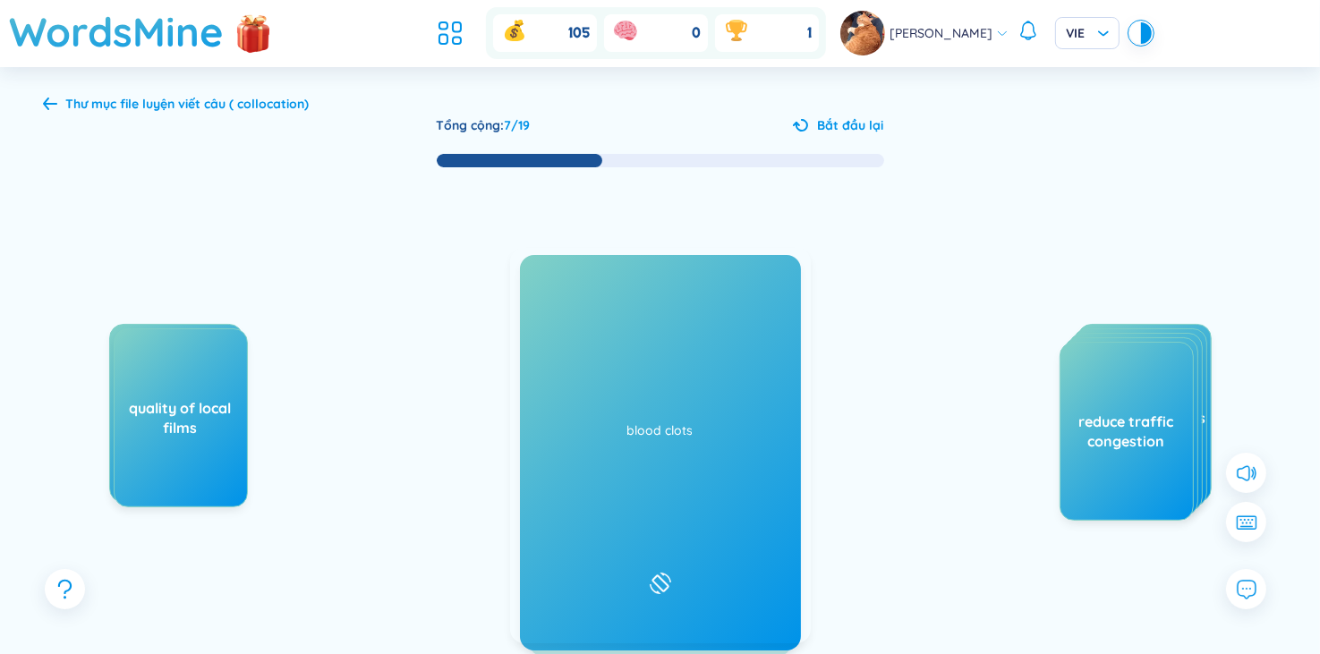
click at [581, 303] on div "provide financial support Được thêm vào [DATE]" at bounding box center [660, 446] width 299 height 394
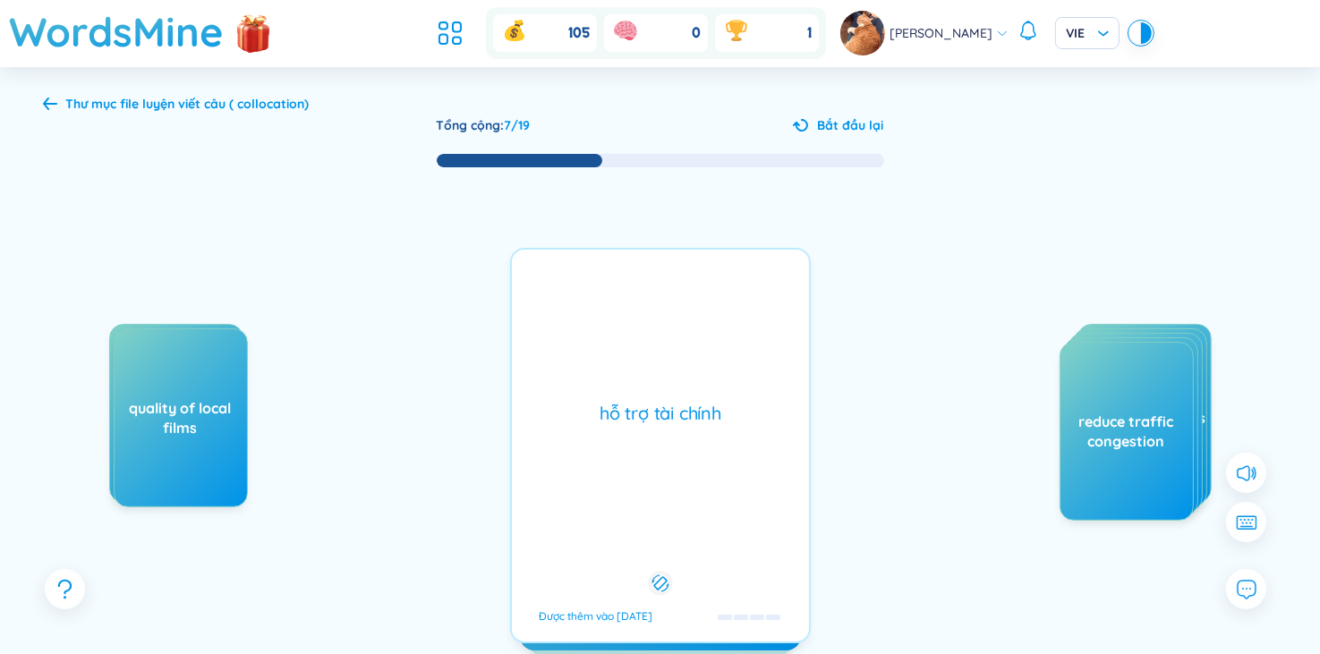
click at [581, 303] on div "hỗ trợ tài chính Được thêm vào [DATE]" at bounding box center [660, 445] width 301 height 395
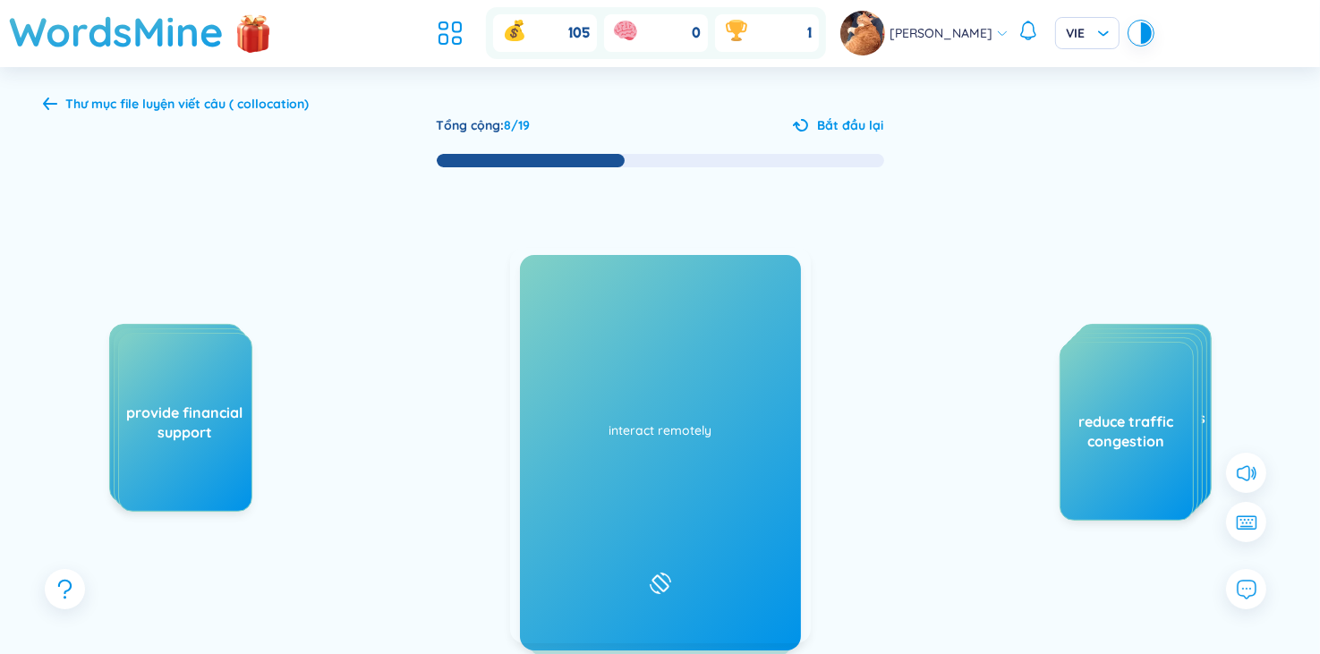
click at [622, 377] on div "blood clots Được thêm vào [DATE]" at bounding box center [660, 446] width 299 height 394
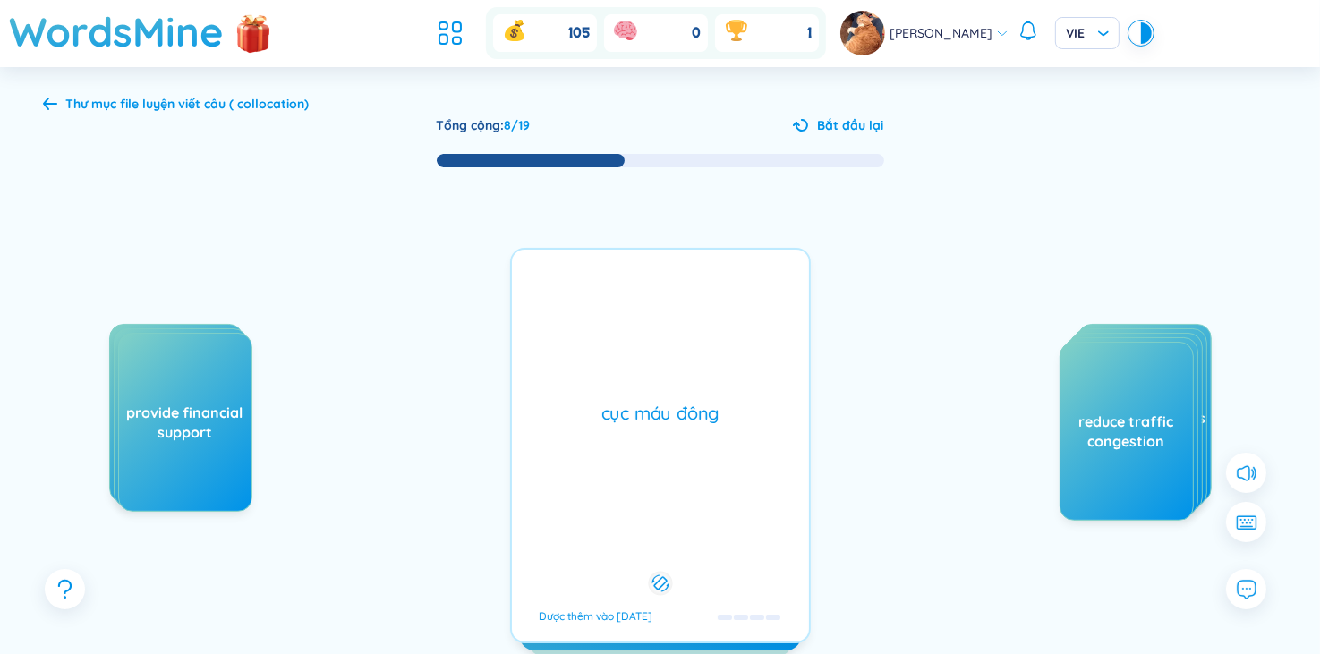
click at [622, 377] on div "blood clots Được thêm vào [DATE] cục máu đông Được thêm vào [DATE]" at bounding box center [660, 445] width 301 height 395
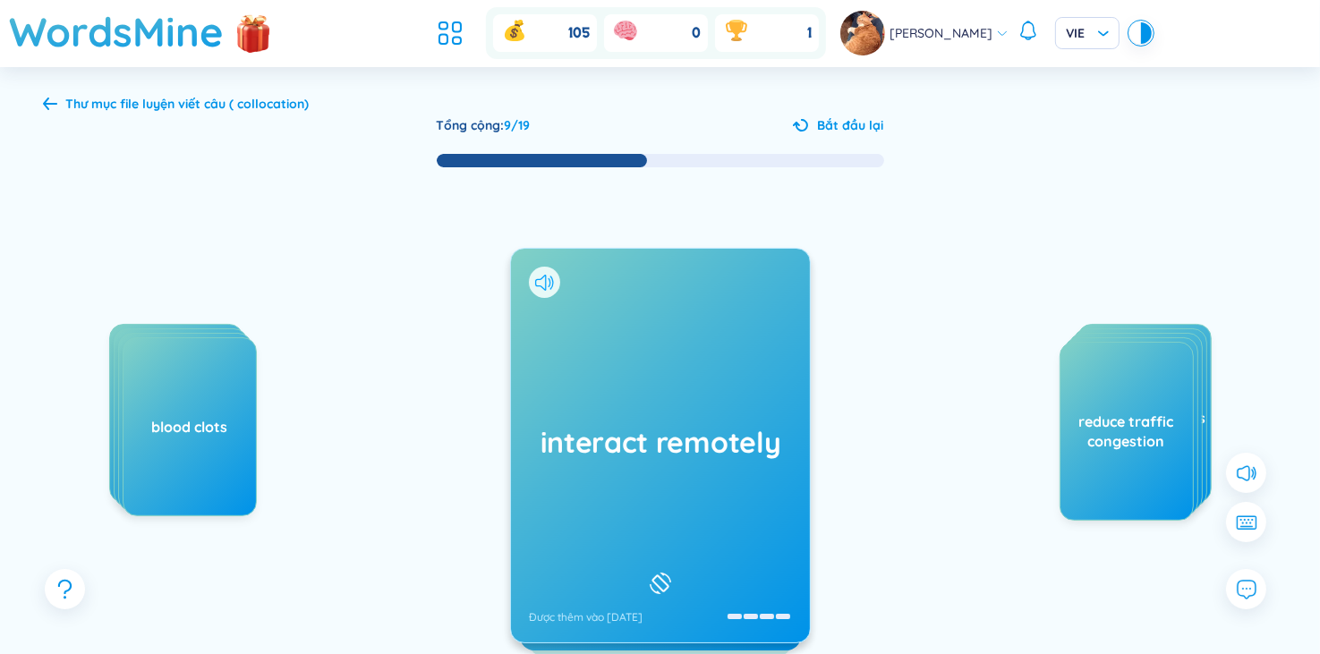
click at [543, 280] on icon at bounding box center [544, 283] width 19 height 16
click at [653, 375] on div "interact remotely Được thêm vào [DATE]" at bounding box center [660, 446] width 299 height 394
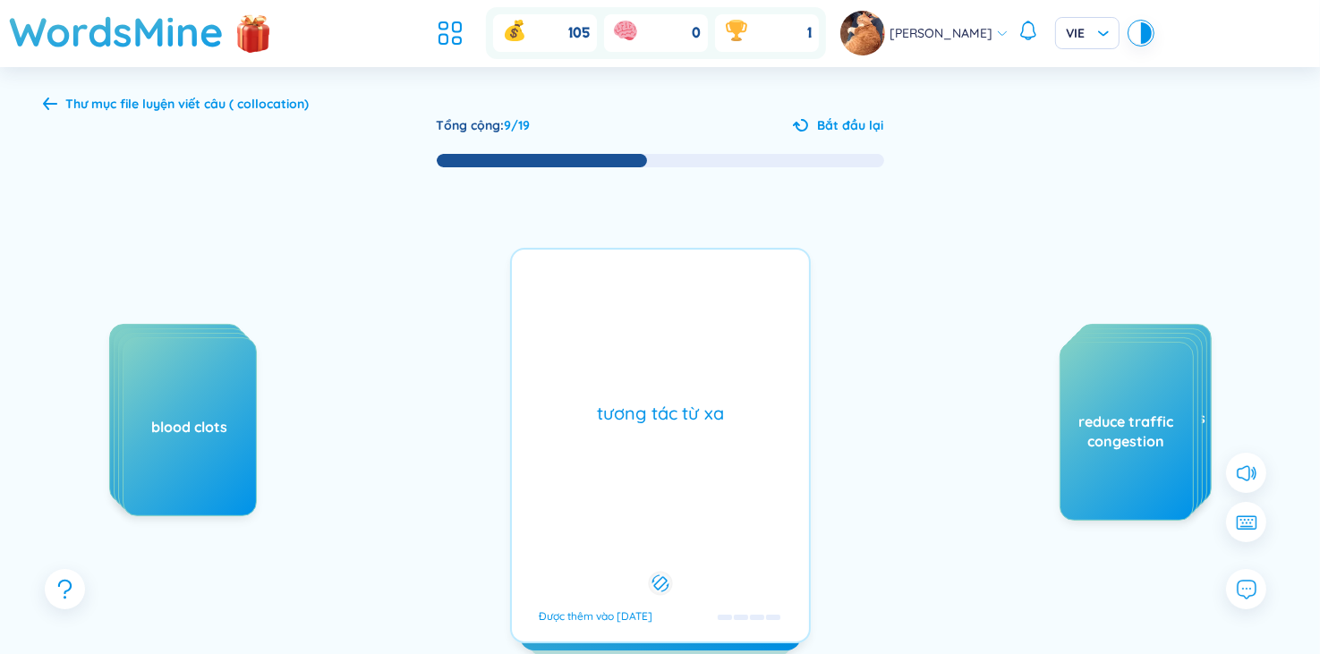
click at [655, 376] on div "interact remotely Được thêm vào [DATE] tương tác từ xa Được thêm vào [DATE]" at bounding box center [660, 445] width 301 height 395
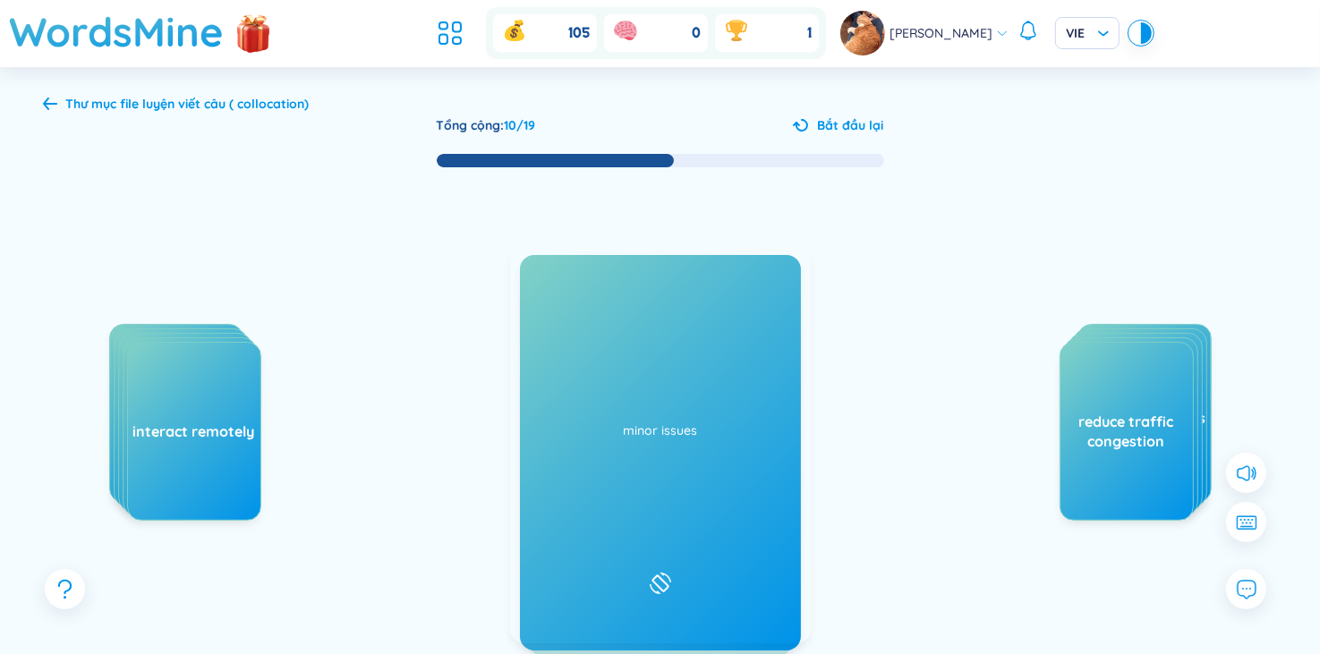
click at [543, 288] on icon at bounding box center [540, 283] width 11 height 16
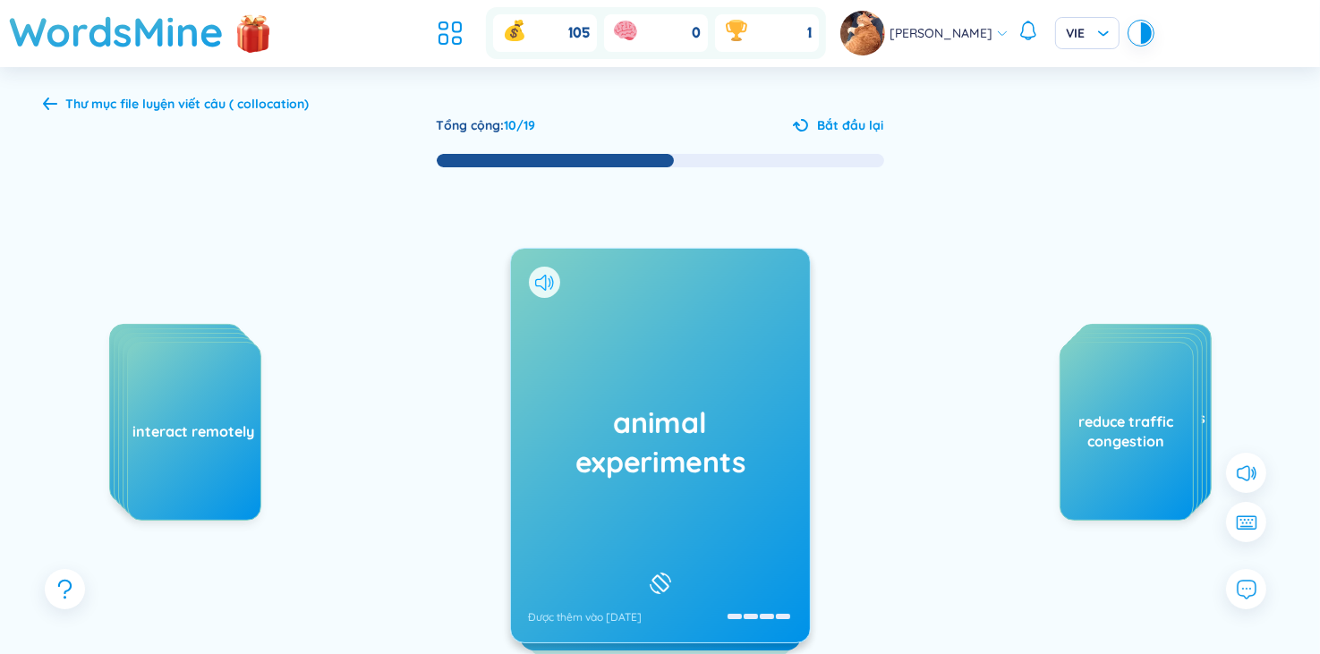
click at [542, 288] on icon at bounding box center [540, 283] width 11 height 16
click at [586, 371] on div "animal experiments Được thêm vào [DATE]" at bounding box center [660, 446] width 299 height 394
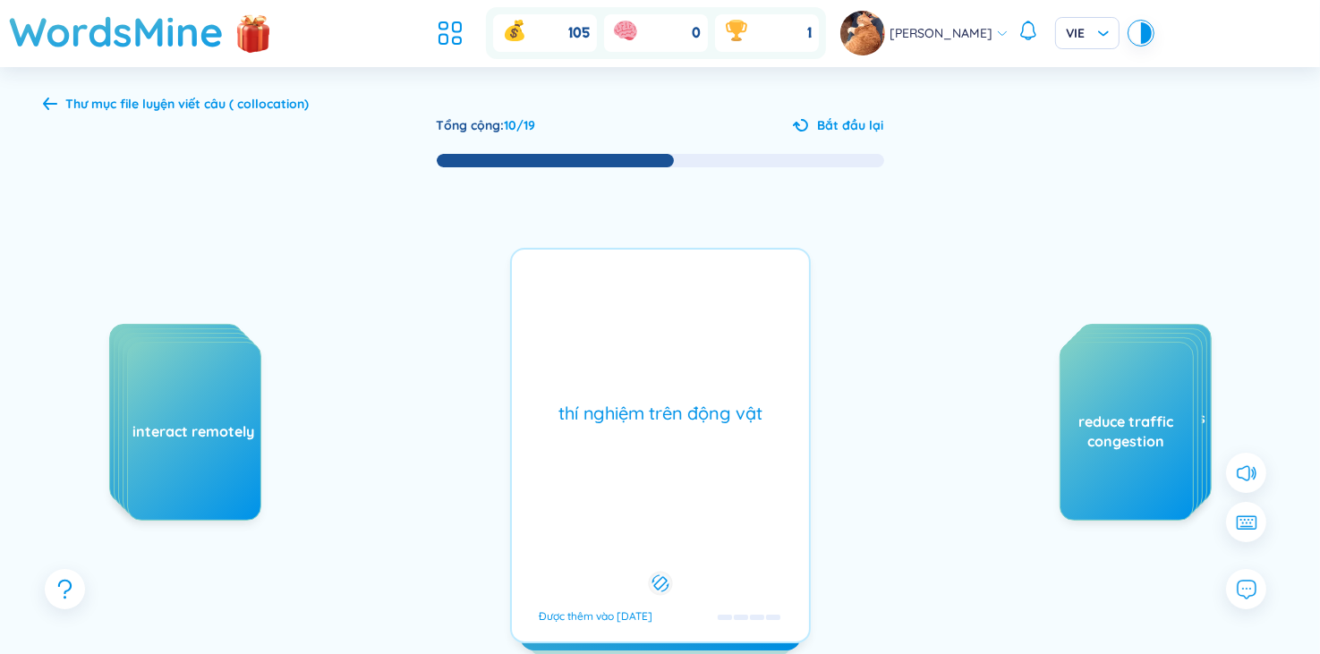
click at [603, 375] on div "animal experiments Được thêm vào [DATE] thí nghiệm trên động vật Được thêm vào …" at bounding box center [660, 445] width 301 height 395
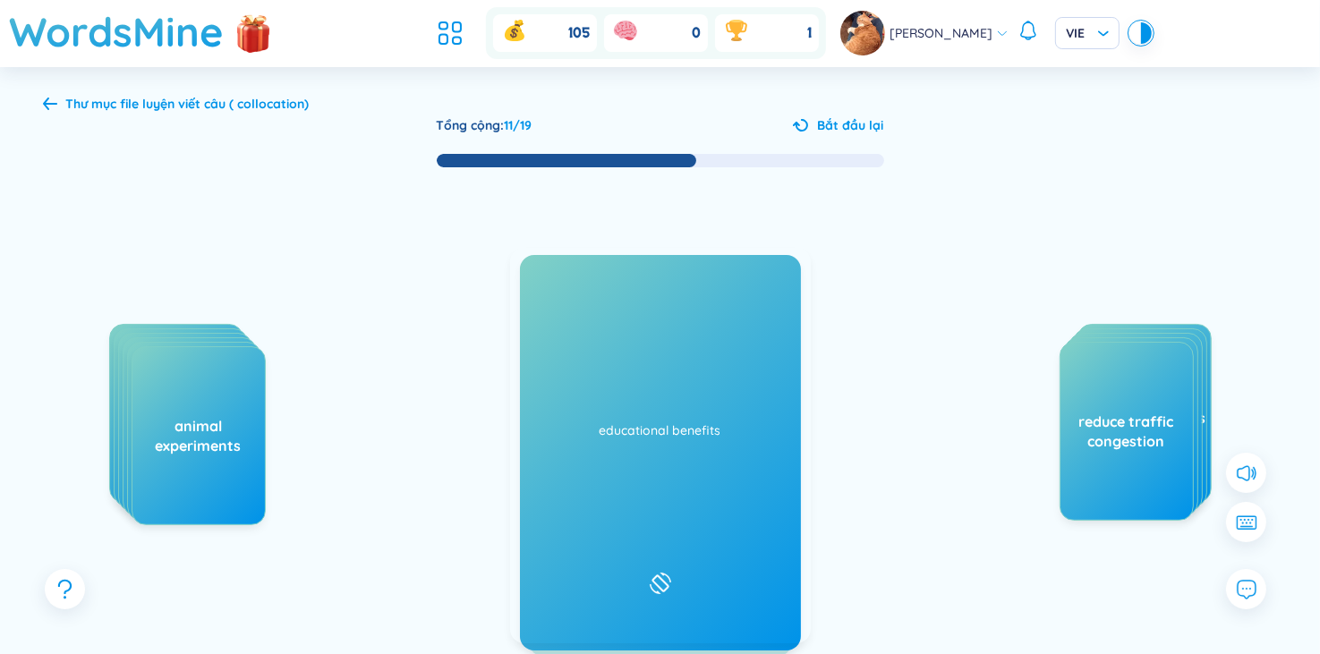
click at [540, 276] on icon at bounding box center [544, 283] width 19 height 16
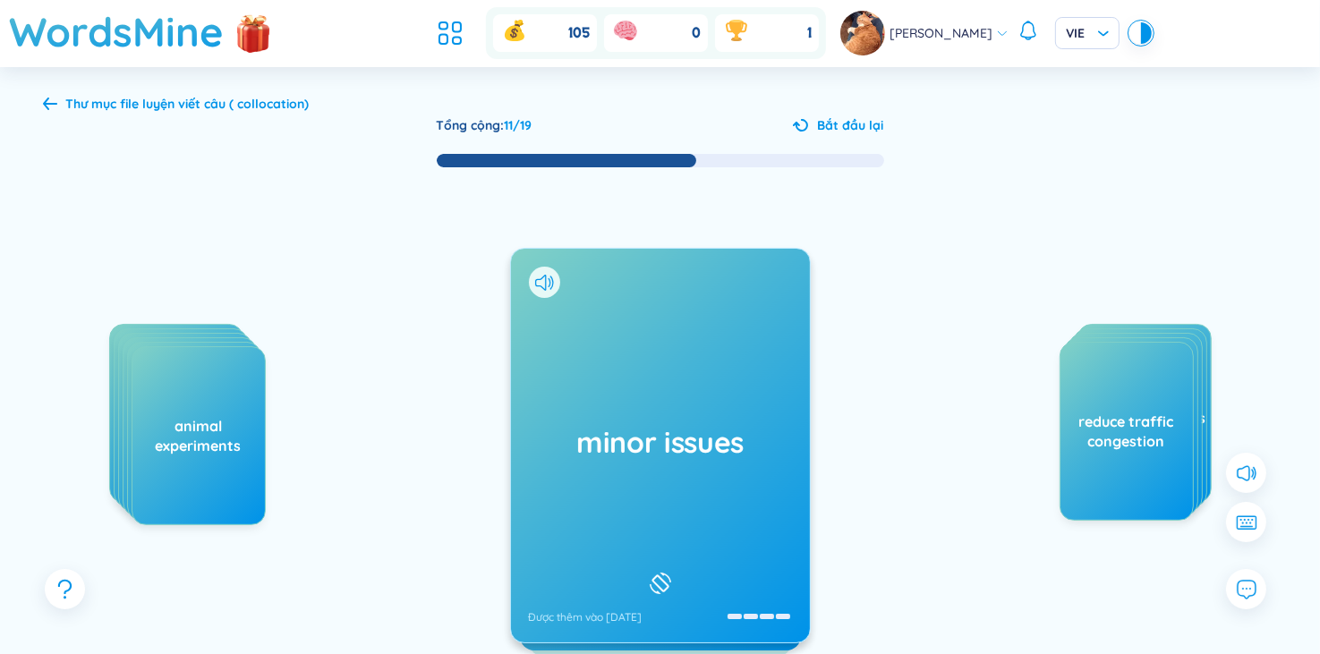
click at [658, 366] on div "minor issues Được thêm vào [DATE]" at bounding box center [660, 446] width 299 height 394
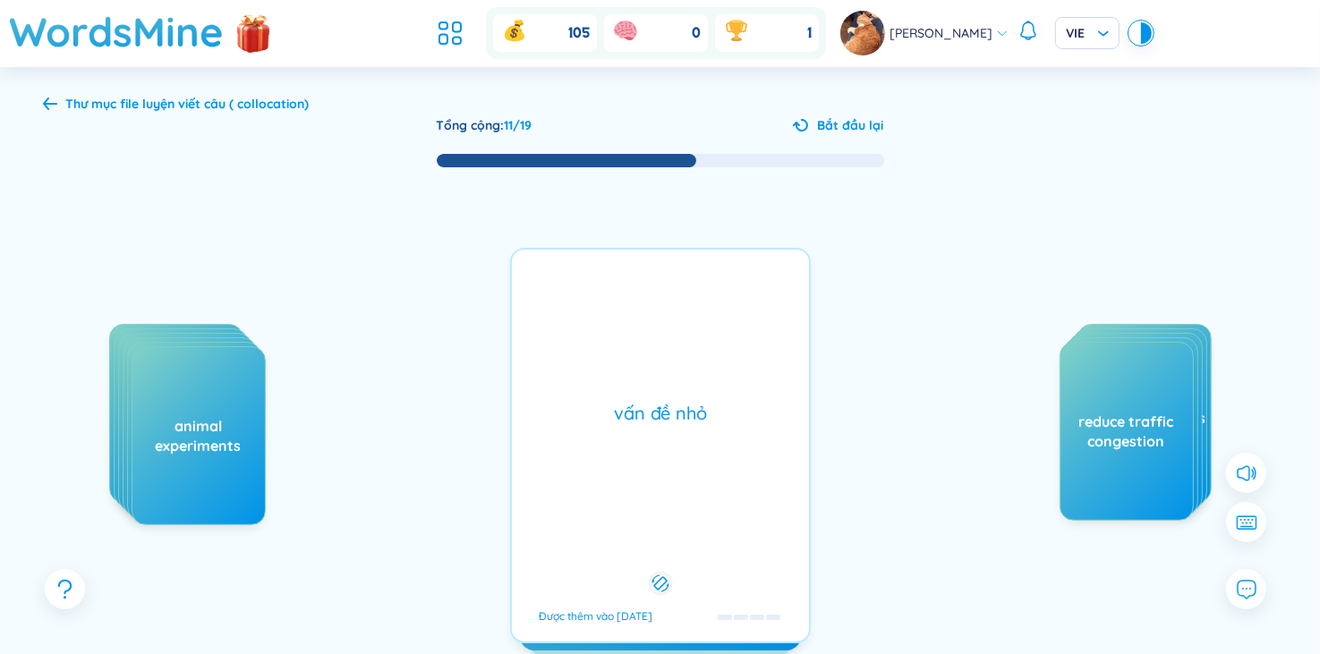
click at [654, 367] on div "minor issues Được thêm vào [DATE] vấn đề nhỏ Được thêm vào [DATE]" at bounding box center [660, 445] width 301 height 395
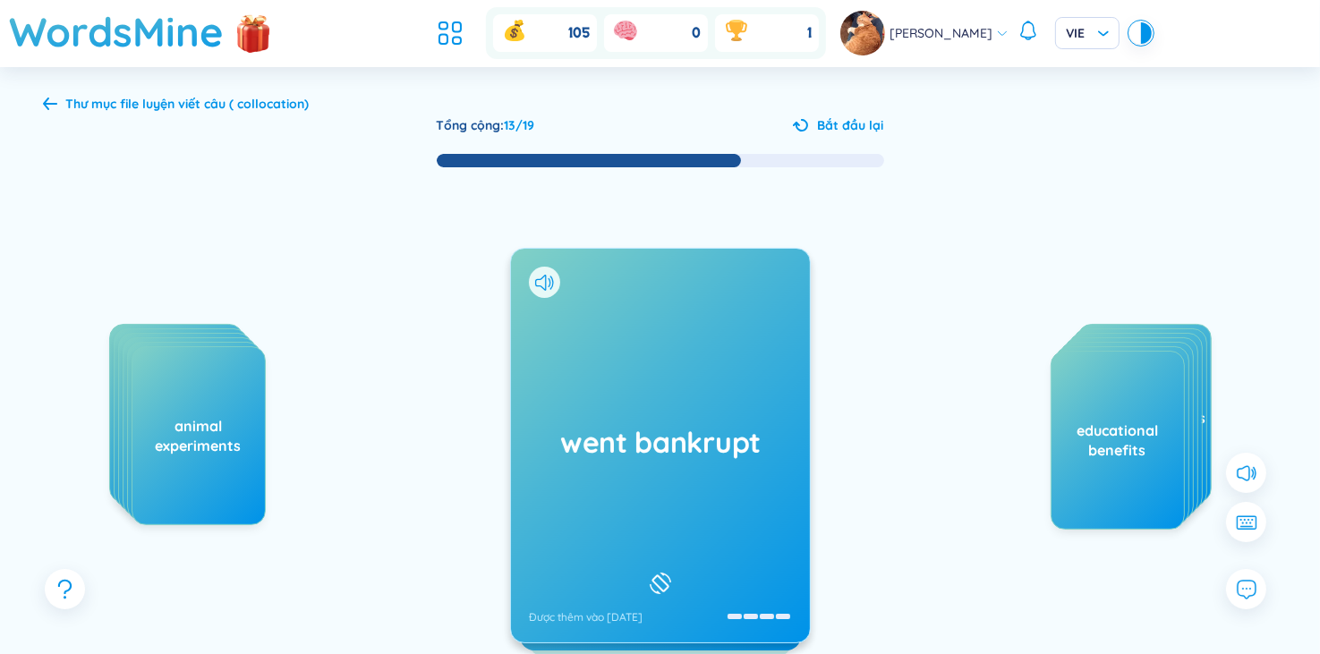
click at [548, 290] on div at bounding box center [544, 282] width 31 height 31
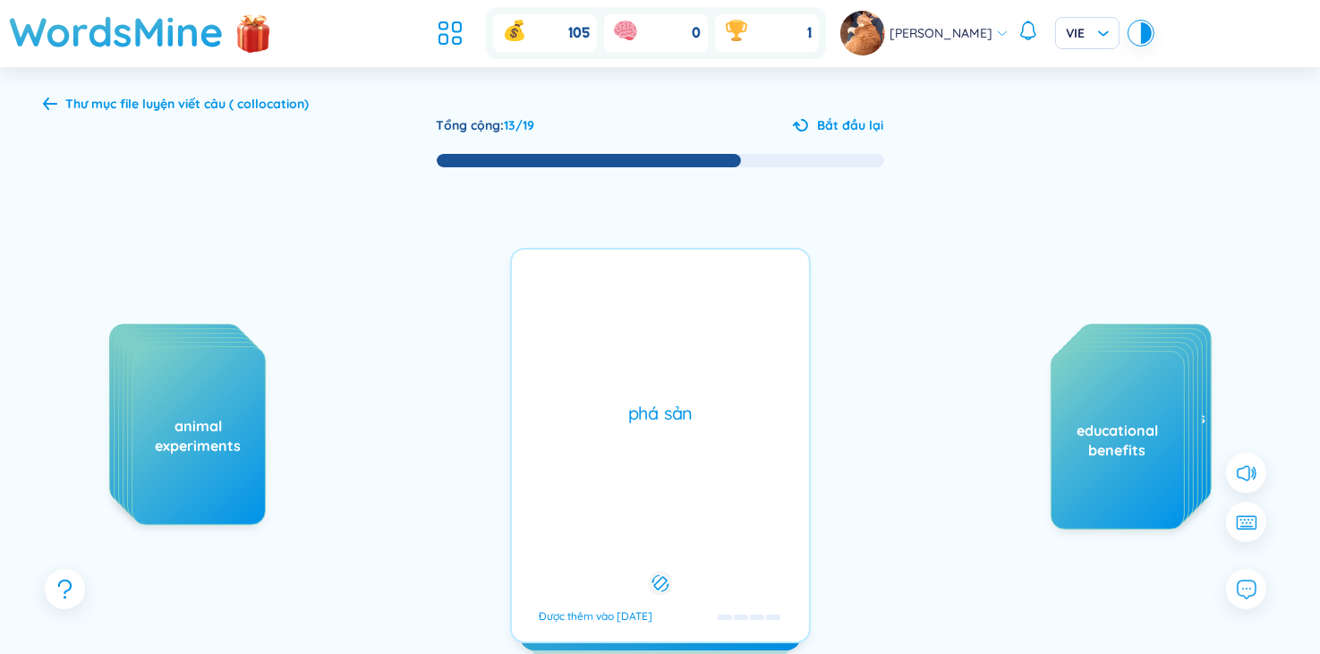
click at [555, 293] on div "went bankrupt Được thêm vào [DATE] phá sản Được thêm vào [DATE]" at bounding box center [660, 445] width 301 height 395
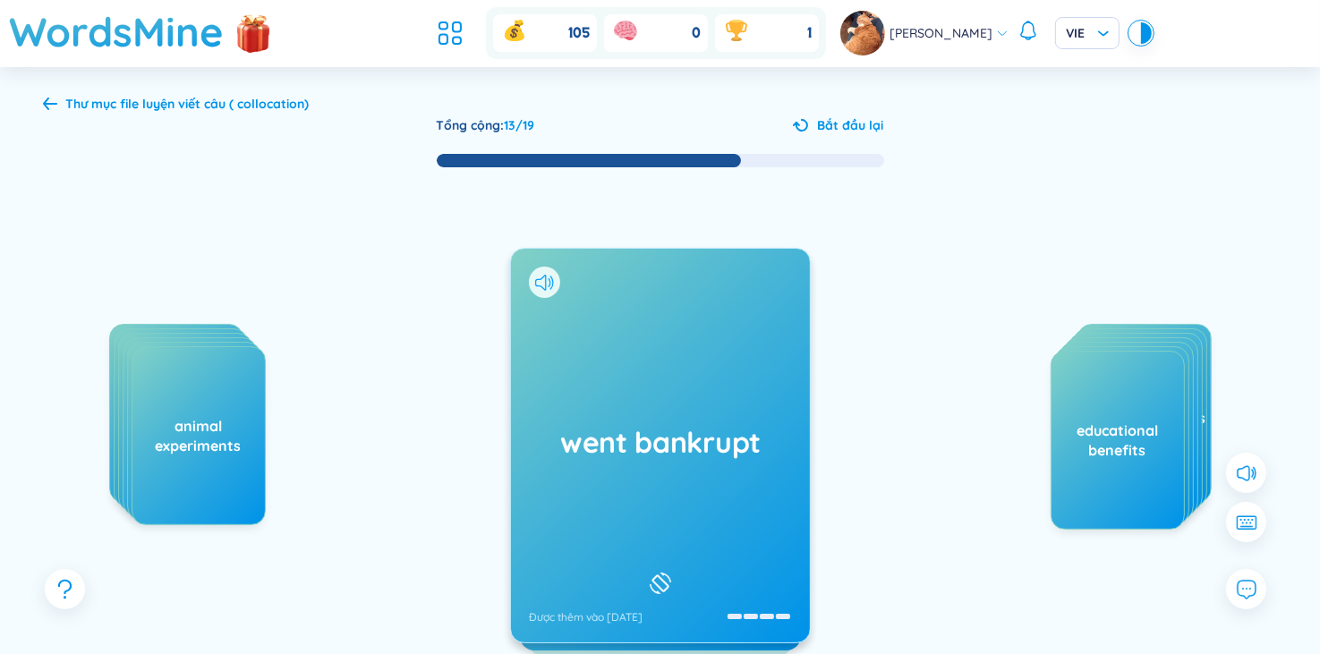
click at [544, 283] on icon at bounding box center [544, 283] width 19 height 16
click at [548, 285] on icon at bounding box center [549, 281] width 3 height 9
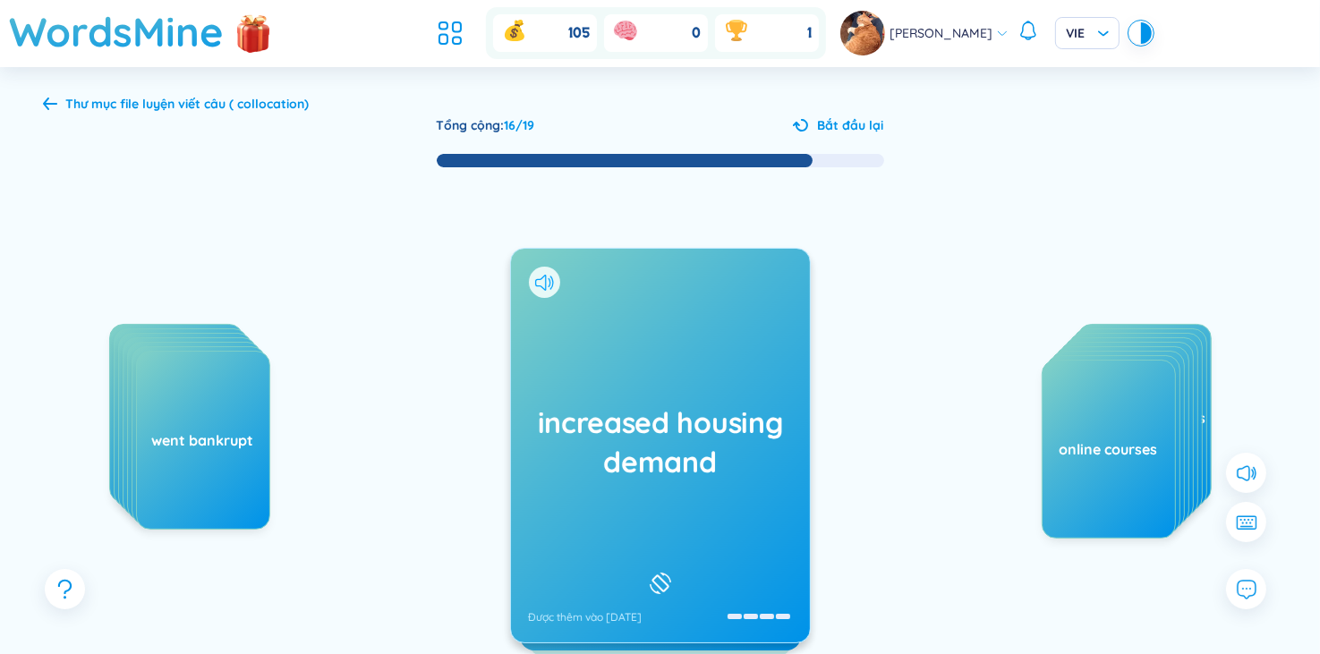
click at [551, 280] on icon at bounding box center [544, 283] width 19 height 16
click at [649, 369] on div "increased housing demand Được thêm vào [DATE]" at bounding box center [660, 446] width 299 height 394
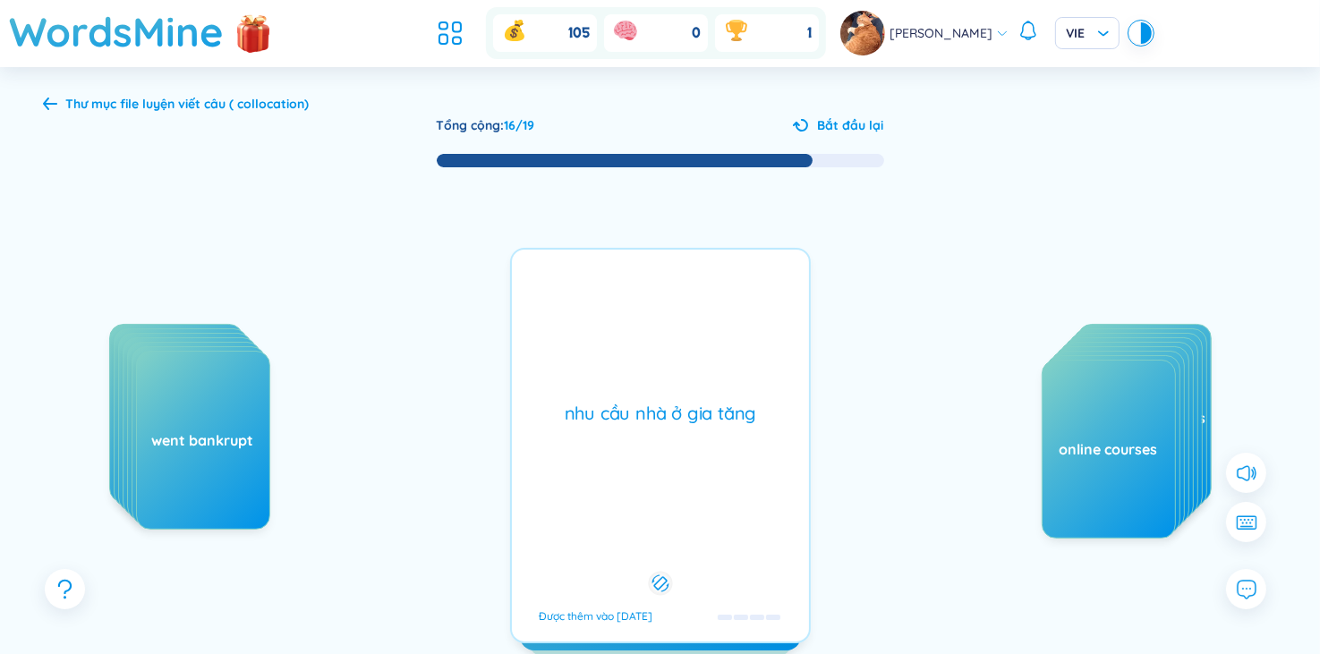
click at [649, 369] on div "nhu cầu nhà ở gia tăng Được thêm vào [DATE]" at bounding box center [660, 445] width 301 height 395
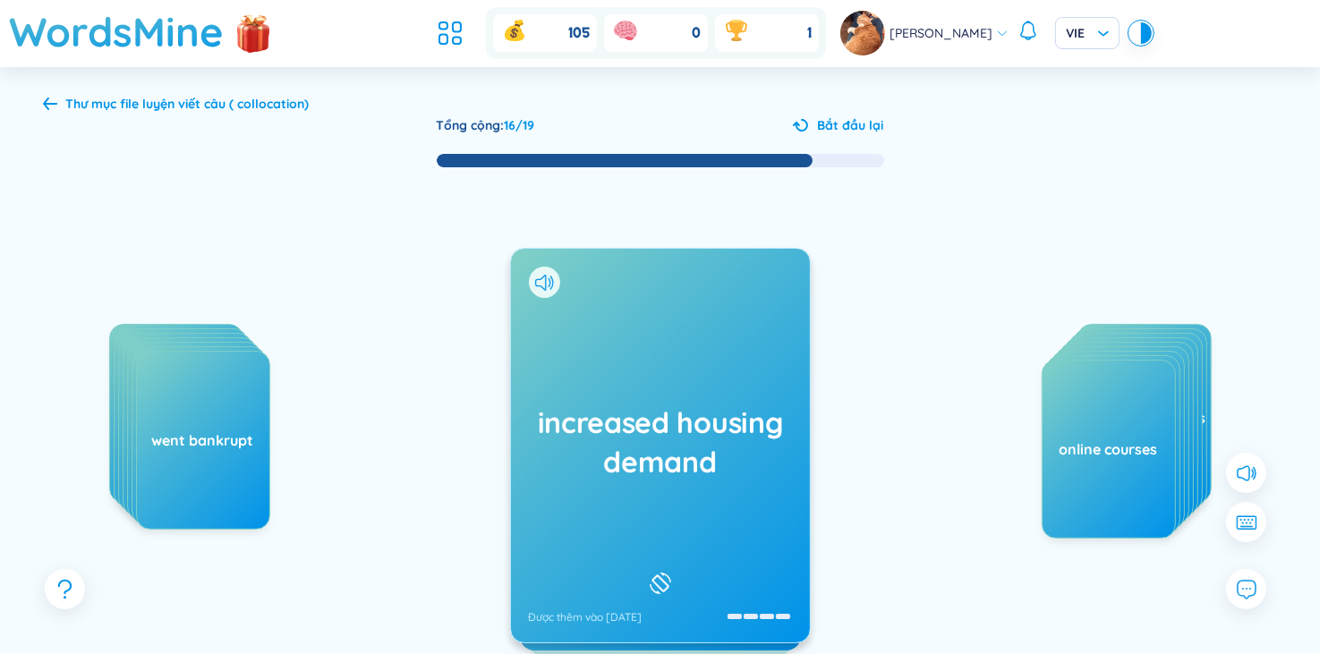
click at [655, 375] on div "increased housing demand Được thêm vào [DATE]" at bounding box center [660, 445] width 301 height 395
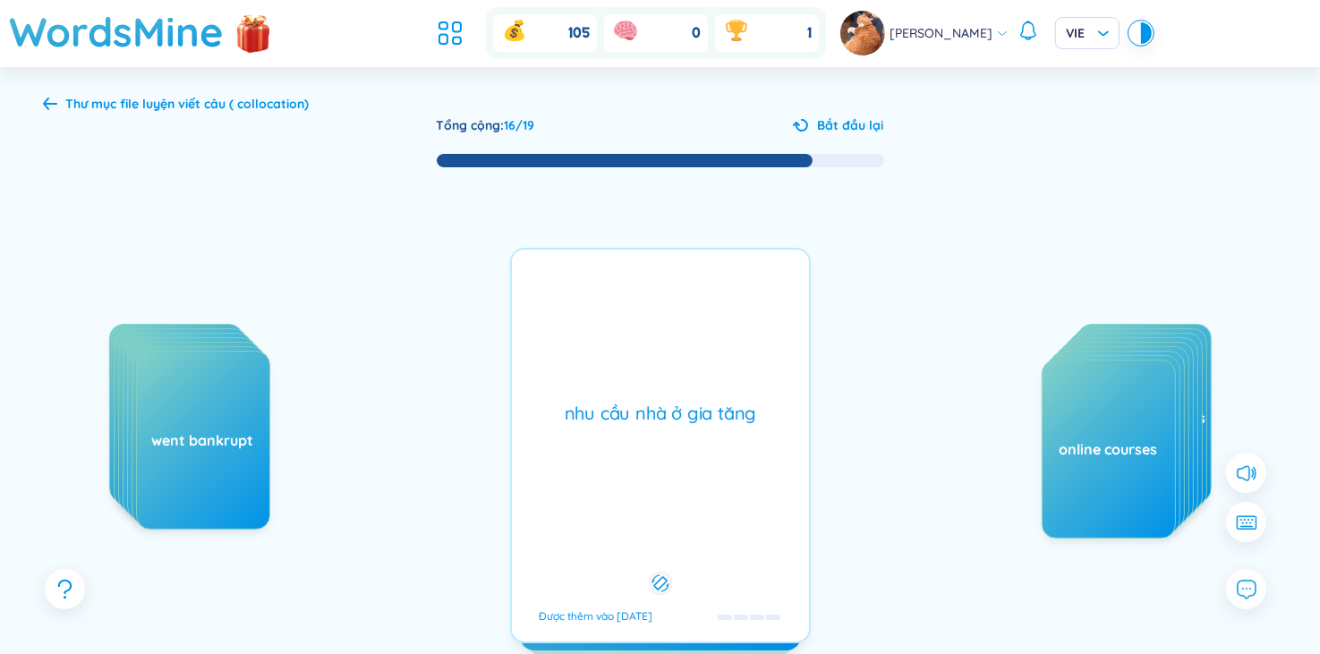
click at [654, 373] on div "increased housing demand Được thêm vào [DATE]" at bounding box center [660, 445] width 301 height 395
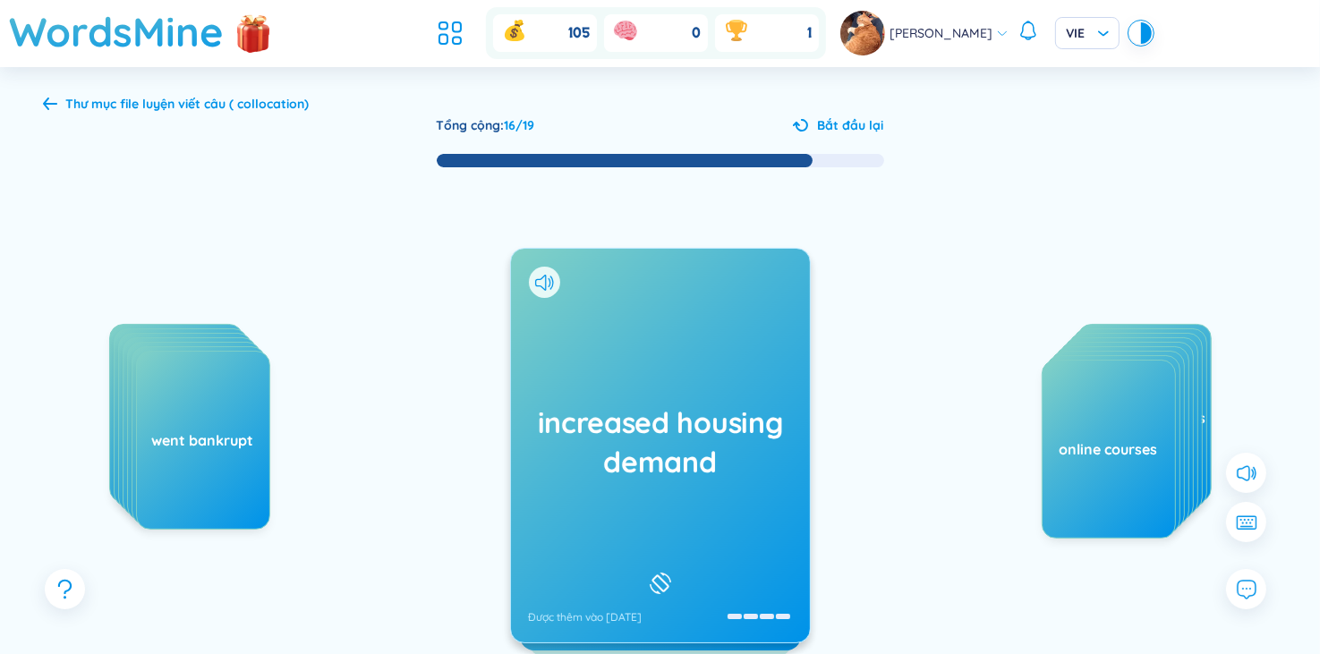
click at [651, 371] on div "increased housing demand Được thêm vào [DATE]" at bounding box center [660, 446] width 299 height 394
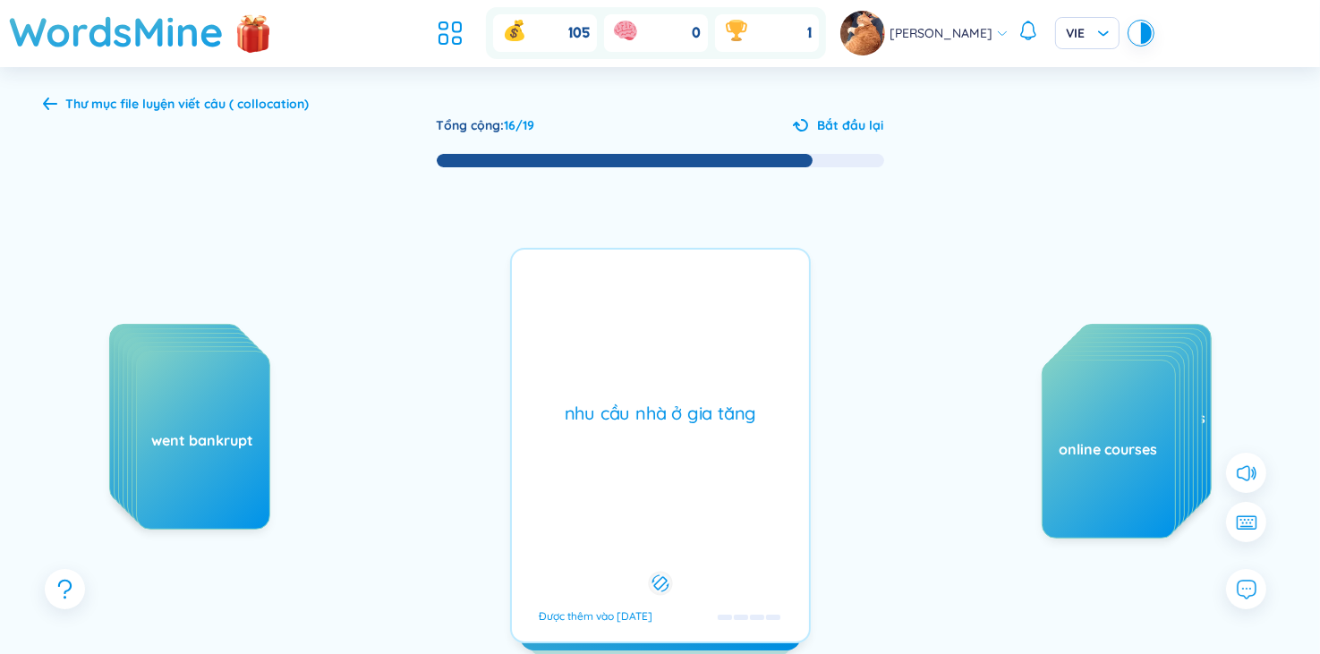
click at [651, 370] on div "increased housing demand Được thêm vào [DATE]" at bounding box center [660, 446] width 299 height 394
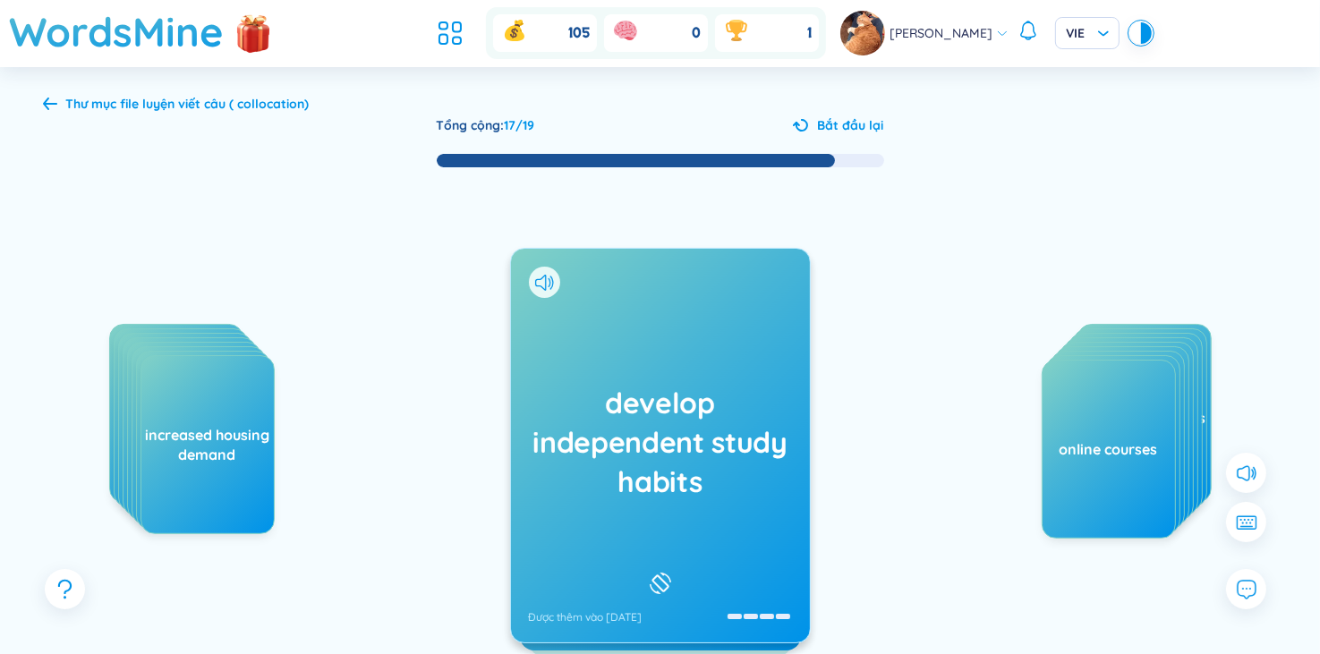
click at [553, 285] on div at bounding box center [544, 282] width 31 height 31
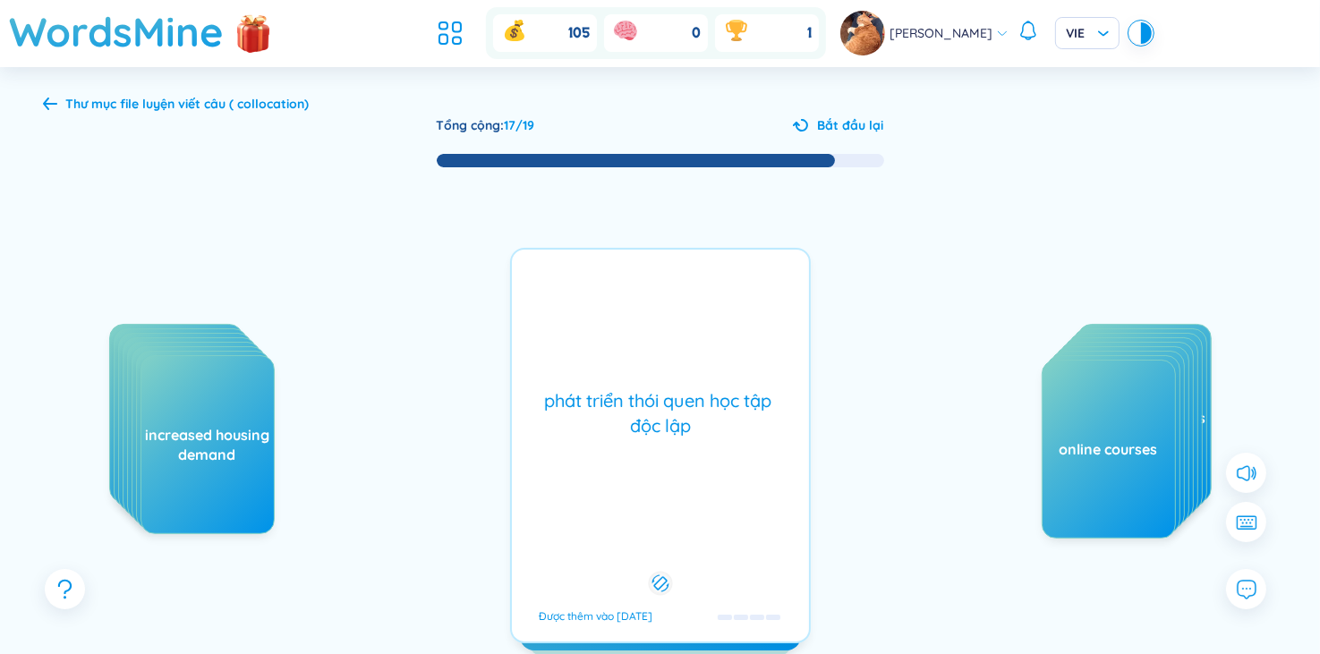
click at [553, 285] on div "develop independent study habits Được thêm vào [DATE] phát triển thói quen học …" at bounding box center [660, 445] width 301 height 395
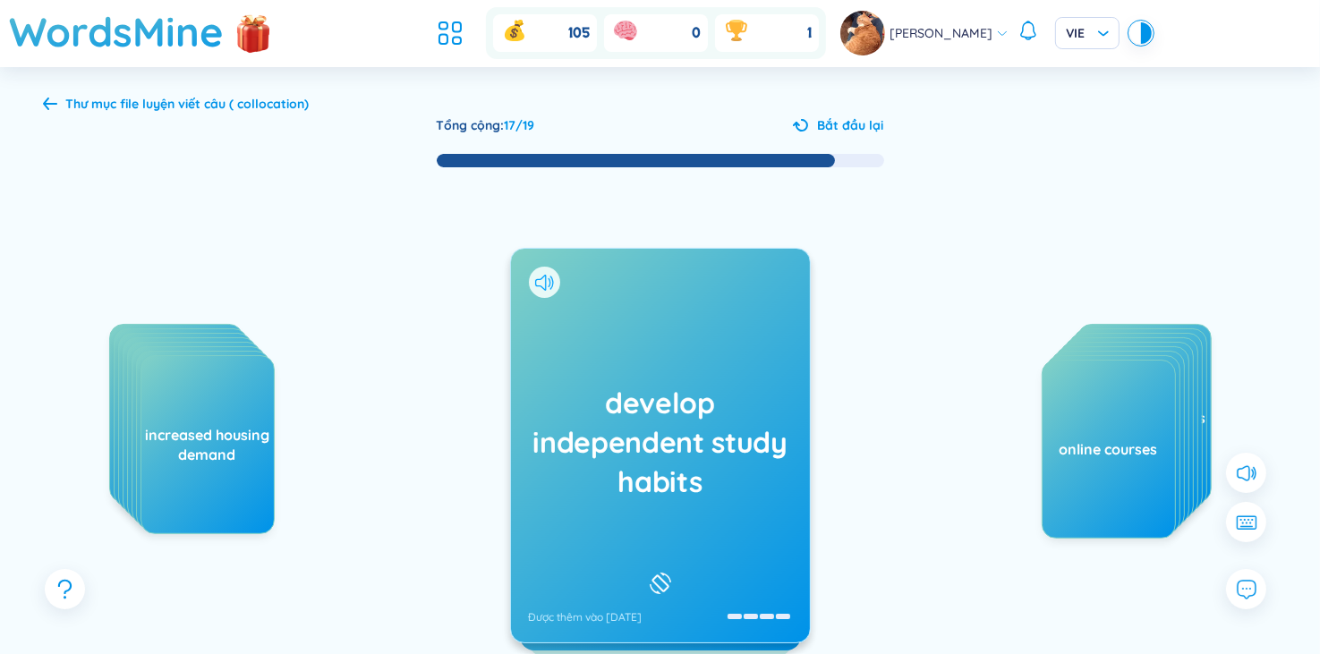
click at [543, 275] on icon at bounding box center [540, 283] width 11 height 16
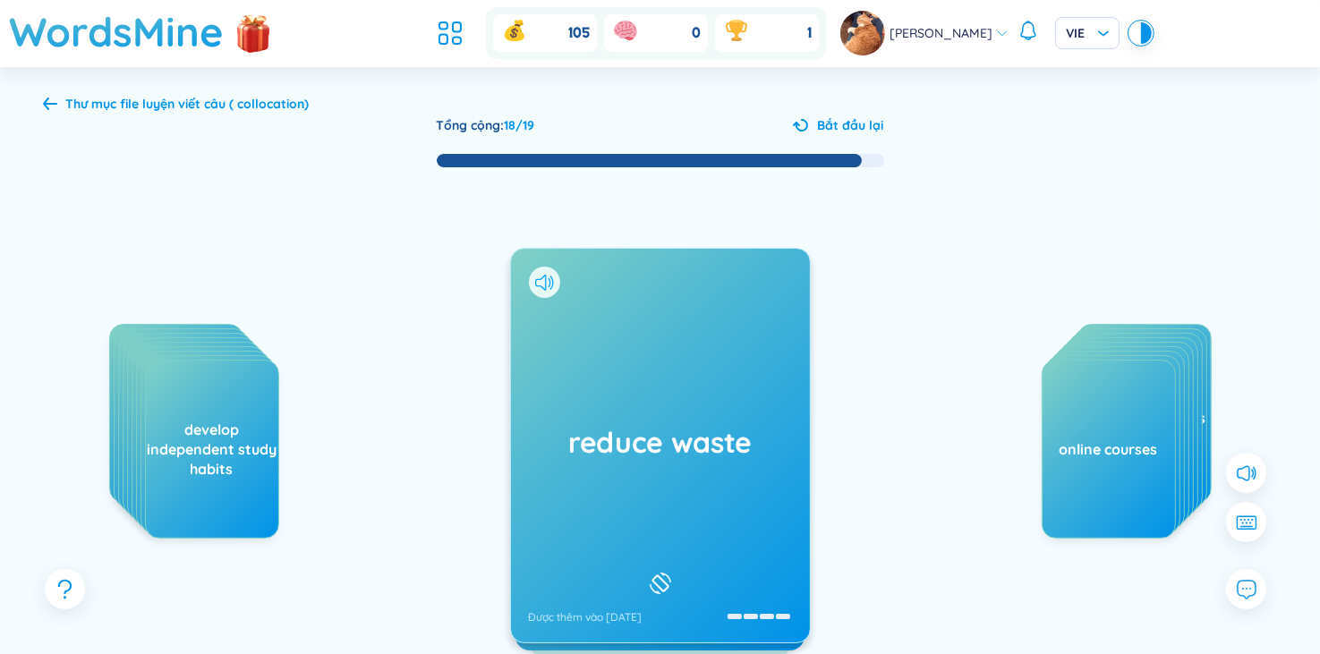
click at [548, 289] on icon at bounding box center [544, 283] width 19 height 16
click at [593, 378] on div "reduce waste Được thêm vào [DATE]" at bounding box center [660, 446] width 299 height 394
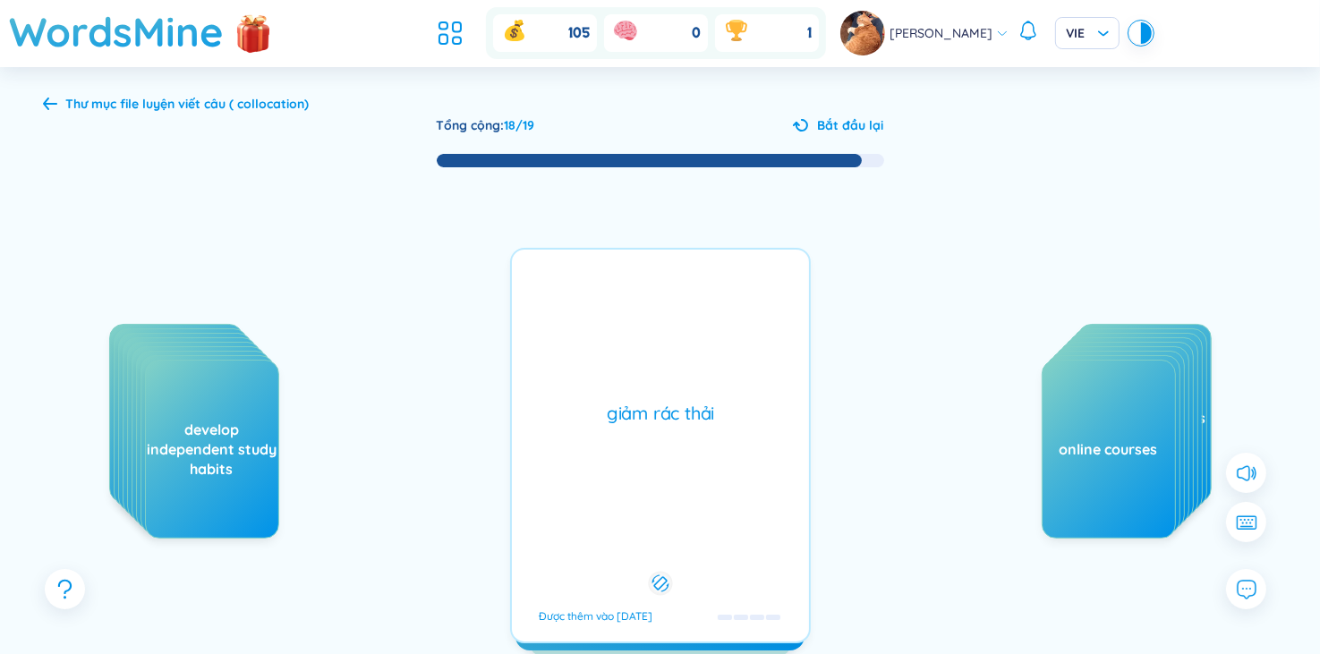
click at [593, 378] on div "giảm rác thải Được thêm vào [DATE]" at bounding box center [660, 445] width 301 height 395
